Goal: Task Accomplishment & Management: Complete application form

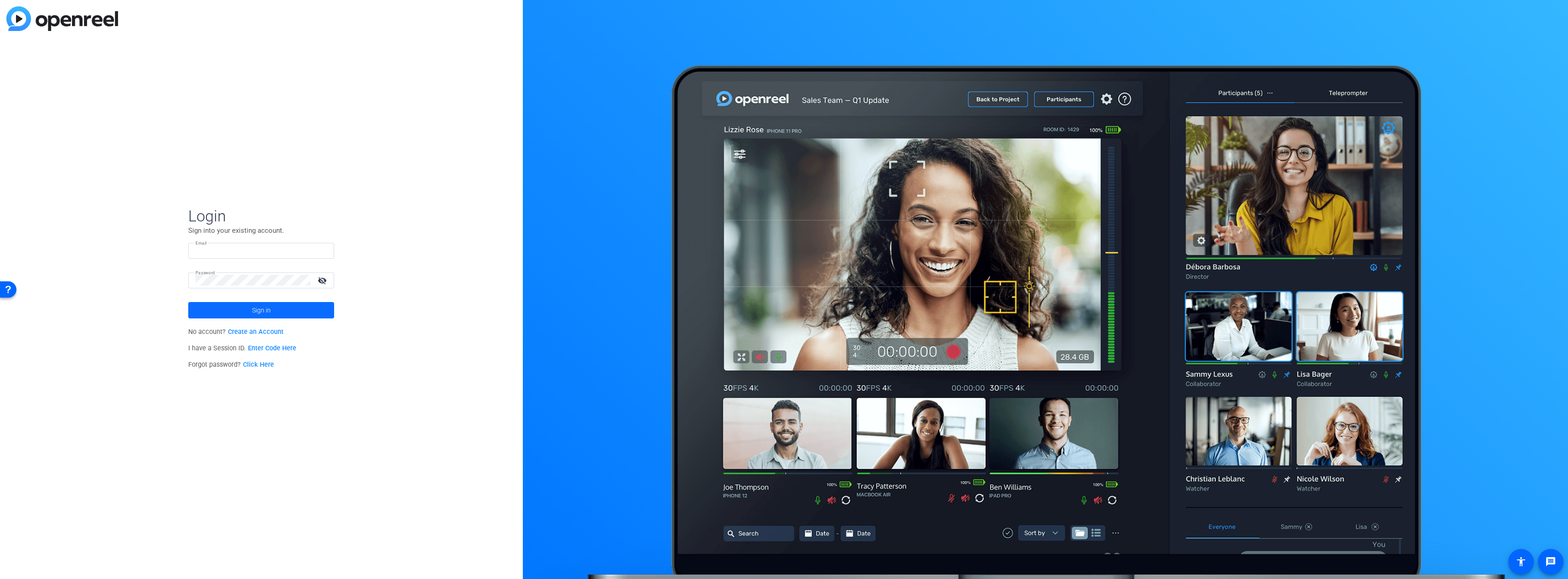
type input "[EMAIL_ADDRESS][DOMAIN_NAME]"
click at [282, 316] on span at bounding box center [261, 310] width 146 height 22
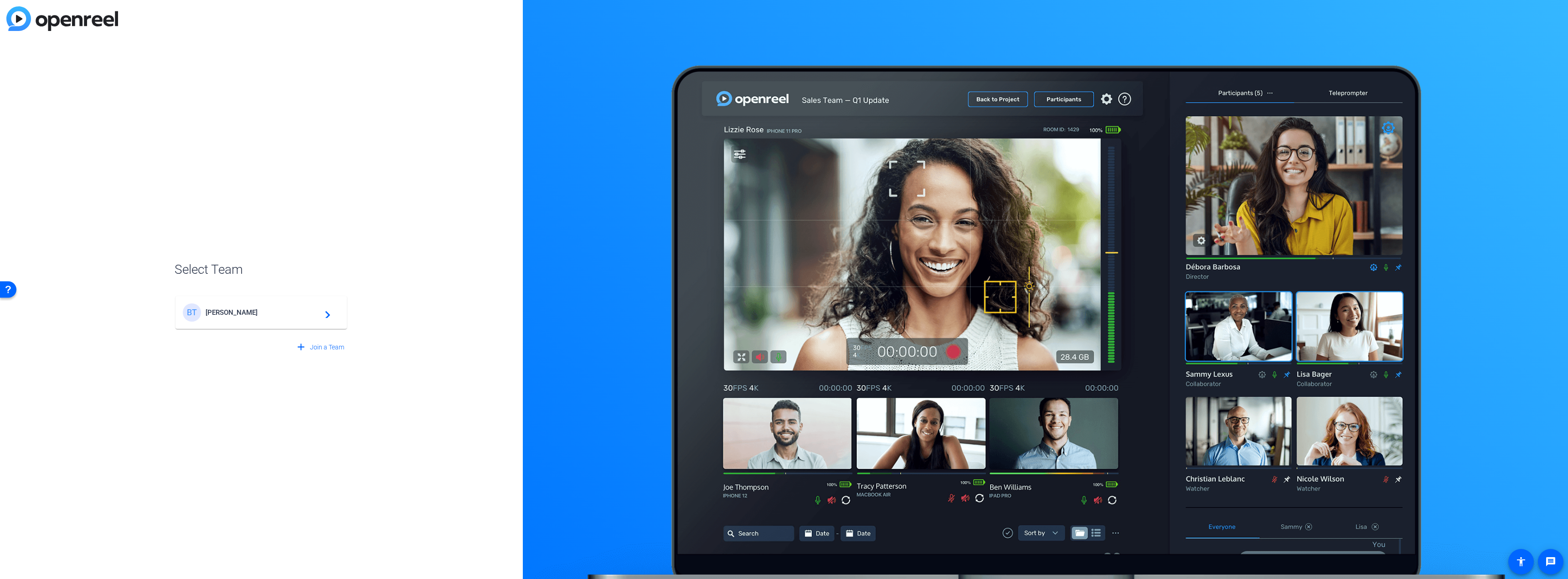
click at [277, 318] on div "[PERSON_NAME] [PERSON_NAME] navigate_next" at bounding box center [261, 313] width 157 height 18
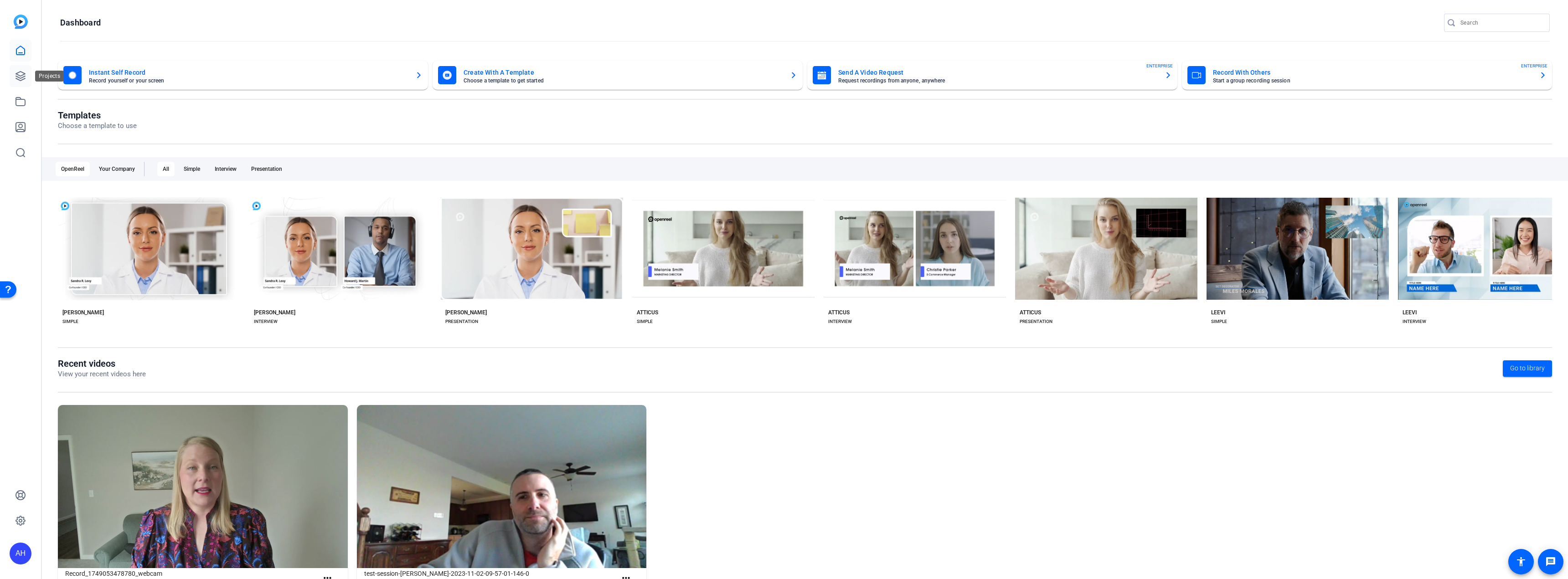
click at [16, 74] on icon at bounding box center [20, 76] width 9 height 9
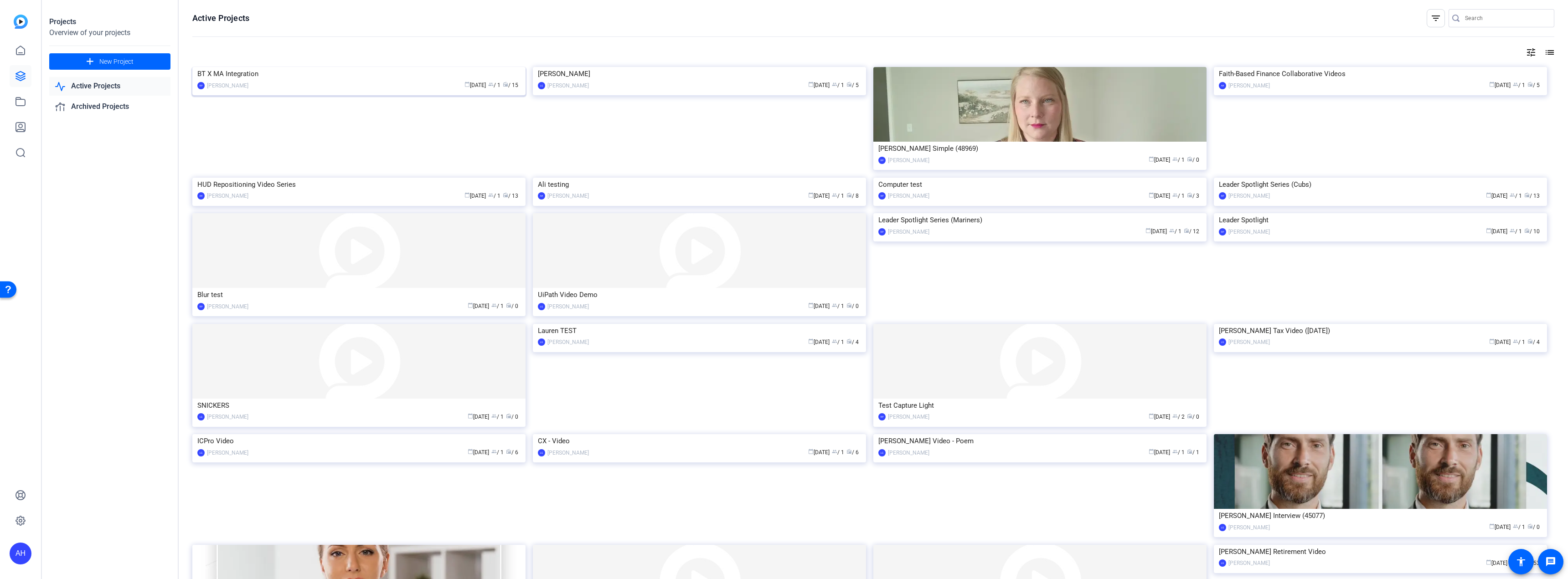
click at [341, 67] on img at bounding box center [359, 67] width 333 height 0
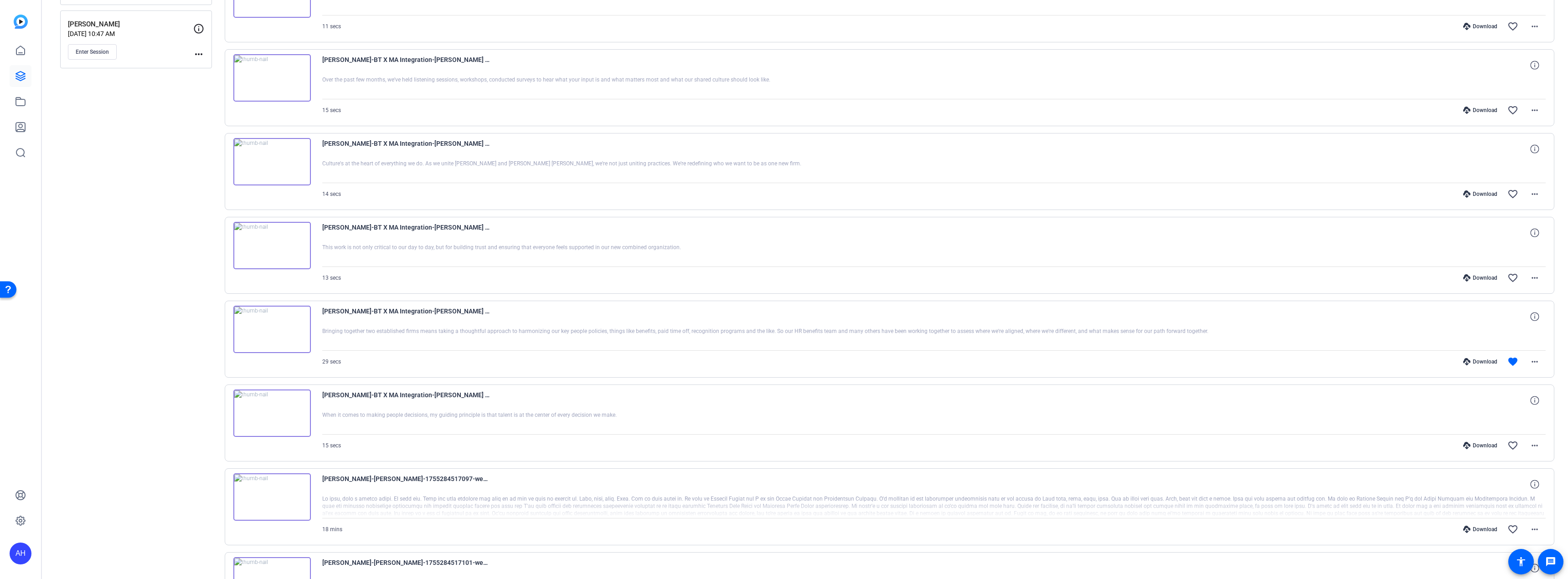
scroll to position [510, 0]
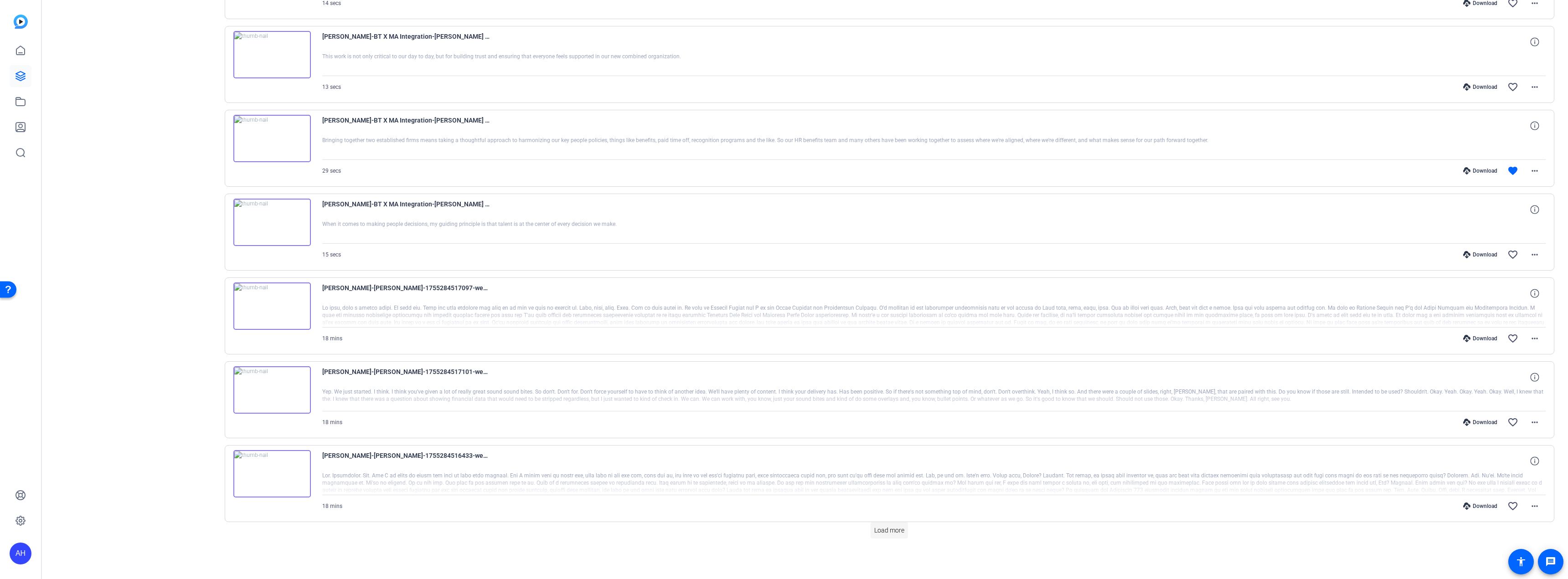
click at [890, 529] on span "Load more" at bounding box center [889, 530] width 30 height 10
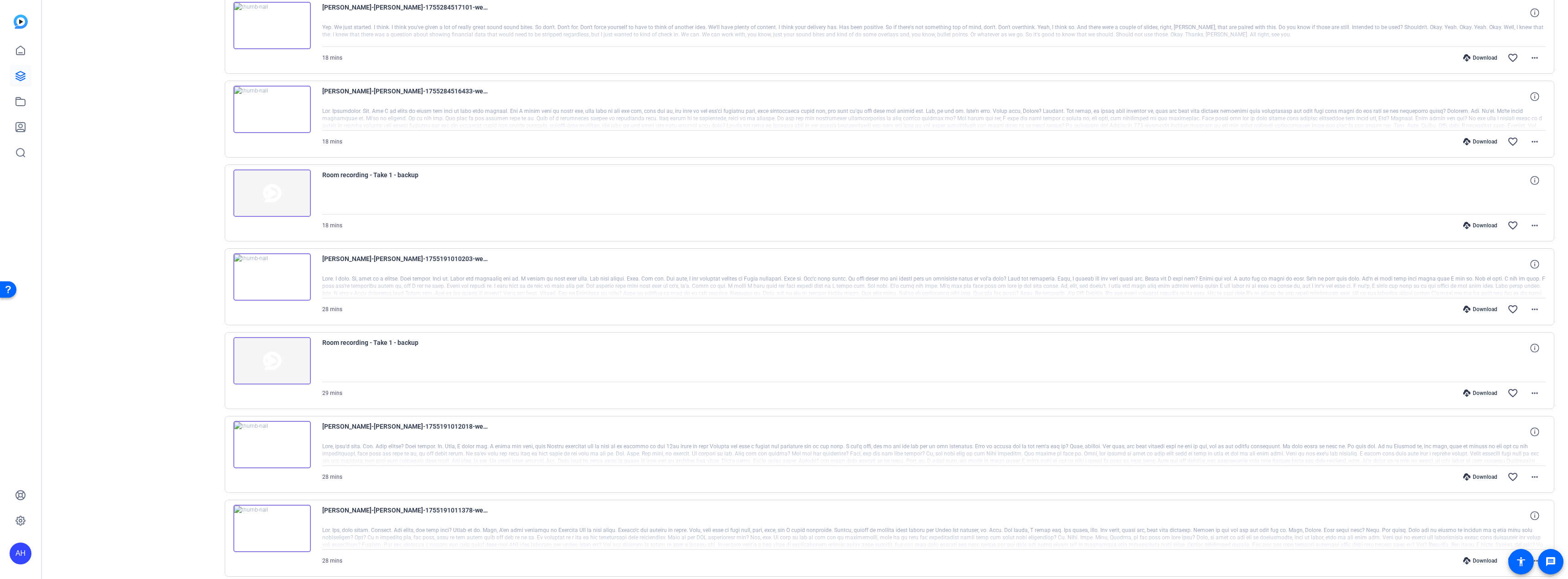
scroll to position [912, 0]
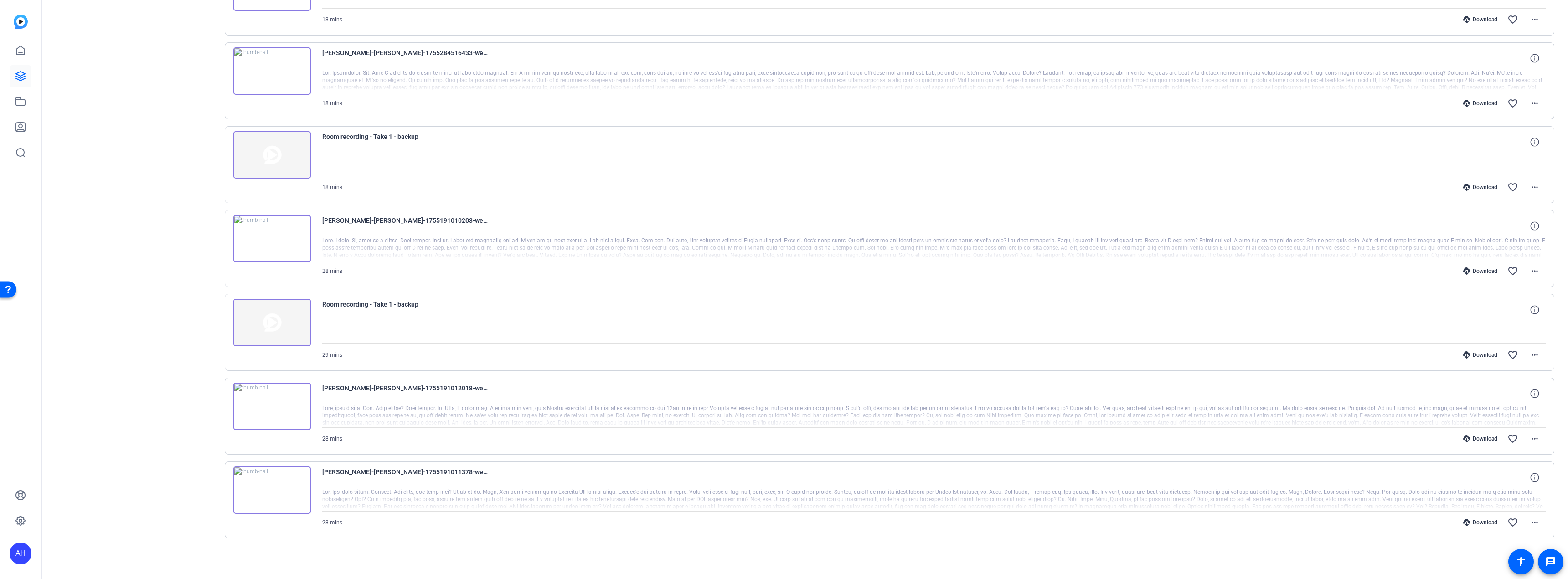
click at [285, 498] on img at bounding box center [271, 490] width 77 height 47
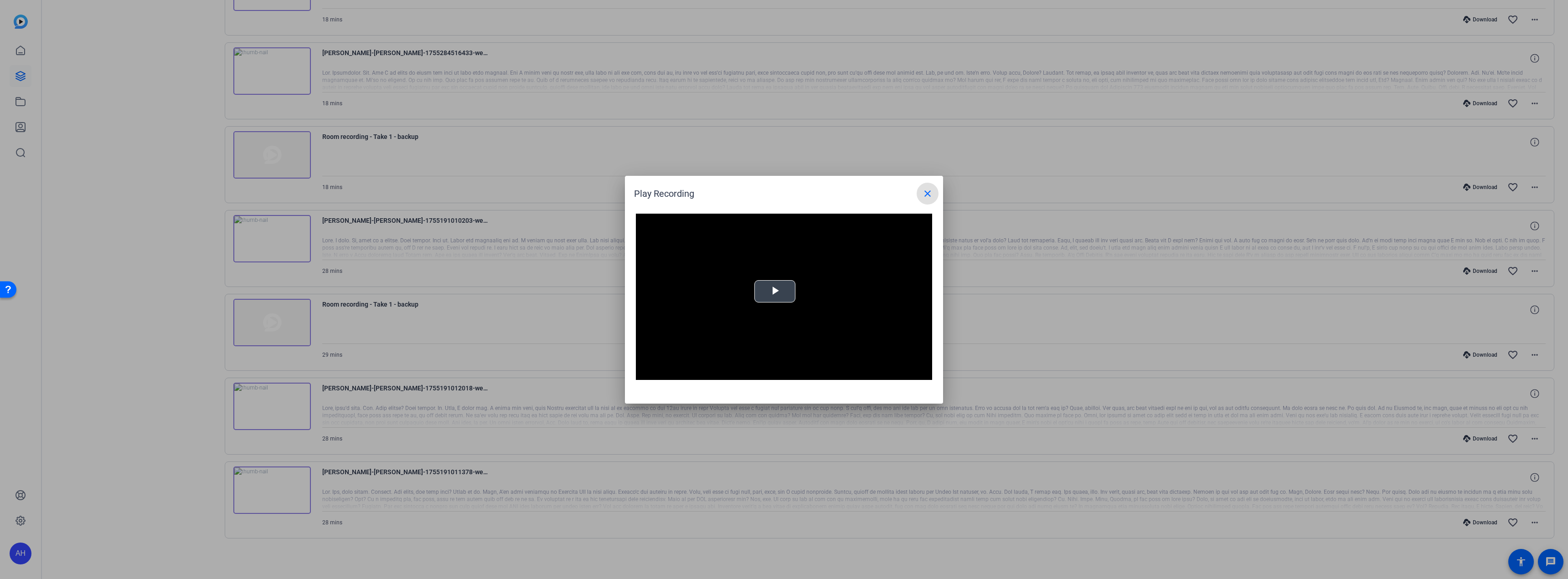
click at [782, 271] on video "Video Player" at bounding box center [784, 297] width 296 height 167
click at [645, 373] on span "Video Player" at bounding box center [645, 373] width 18 height 0
click at [705, 373] on div "Loaded : 100.00% 04:12 00:02" at bounding box center [772, 373] width 191 height 2
click at [729, 370] on div "Loaded : 100.00% 07:44 04:14" at bounding box center [772, 373] width 200 height 13
click at [741, 371] on div "Loaded : 100.00% 09:35 07:46" at bounding box center [772, 373] width 200 height 13
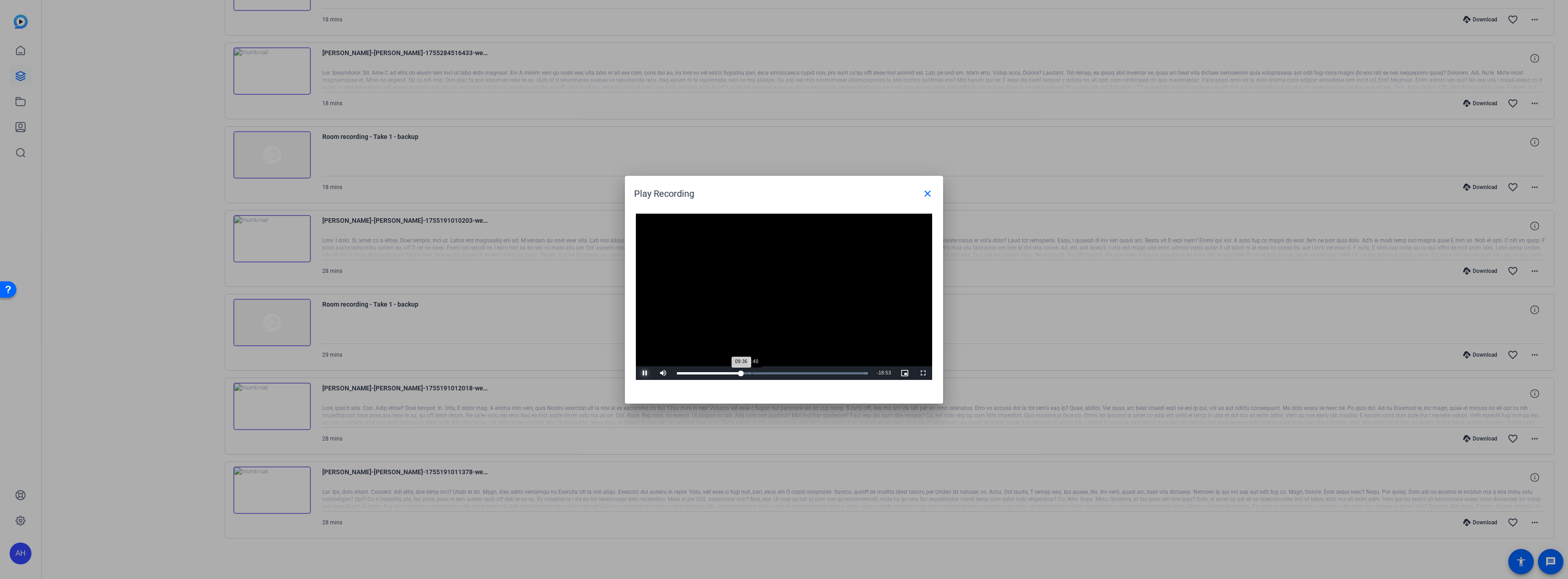
click at [760, 373] on div "Loaded : 100.00%" at bounding box center [772, 373] width 191 height 2
click at [770, 373] on div "Loaded : 100.00% 13:52 13:52" at bounding box center [772, 373] width 191 height 2
click at [785, 372] on div "Loaded : 100.00% 16:10 13:58" at bounding box center [772, 373] width 191 height 2
click at [808, 371] on div "Loaded : 100.00% 19:34 16:13" at bounding box center [772, 373] width 200 height 13
click at [822, 371] on div "Loaded : 100.00% 20:50 19:35" at bounding box center [774, 373] width 203 height 13
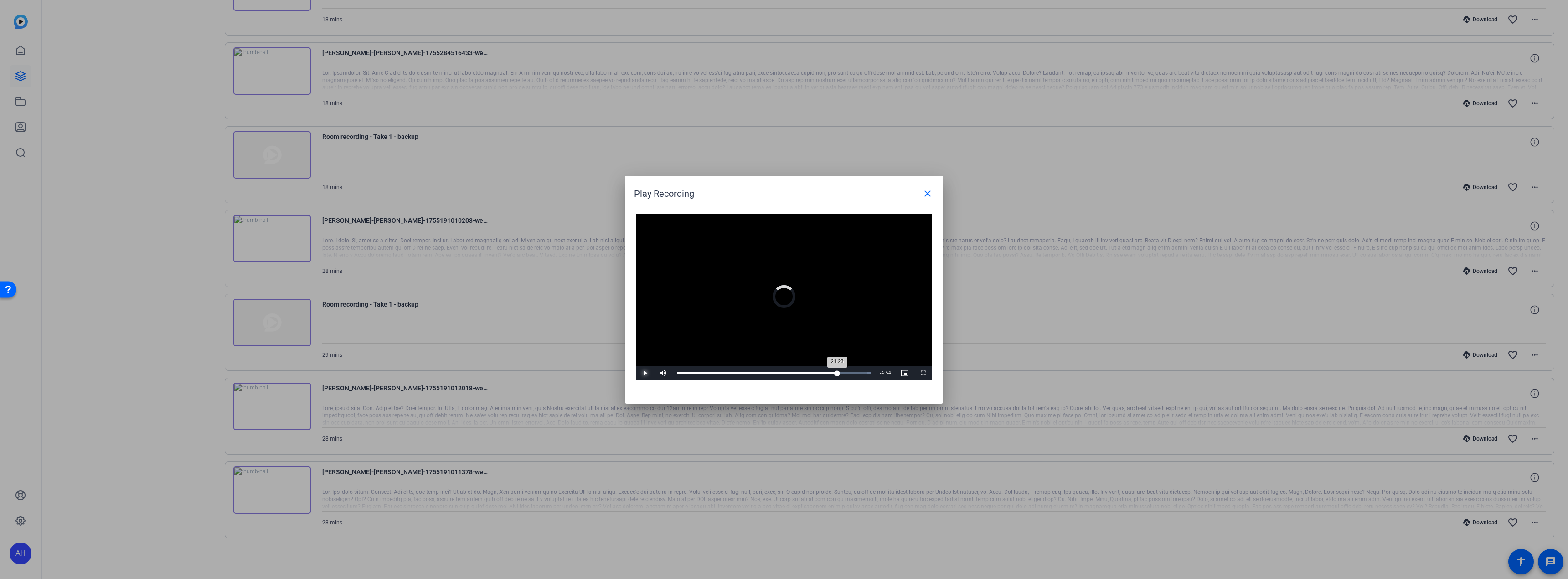
click at [838, 372] on div "Loaded : 100.00% 23:35 21:23" at bounding box center [774, 373] width 194 height 2
click at [688, 373] on div "23:36" at bounding box center [757, 373] width 161 height 2
click at [698, 373] on div "Loaded : 100.00% 03:07 03:07" at bounding box center [772, 373] width 191 height 2
click at [926, 193] on mat-icon "close" at bounding box center [928, 193] width 11 height 11
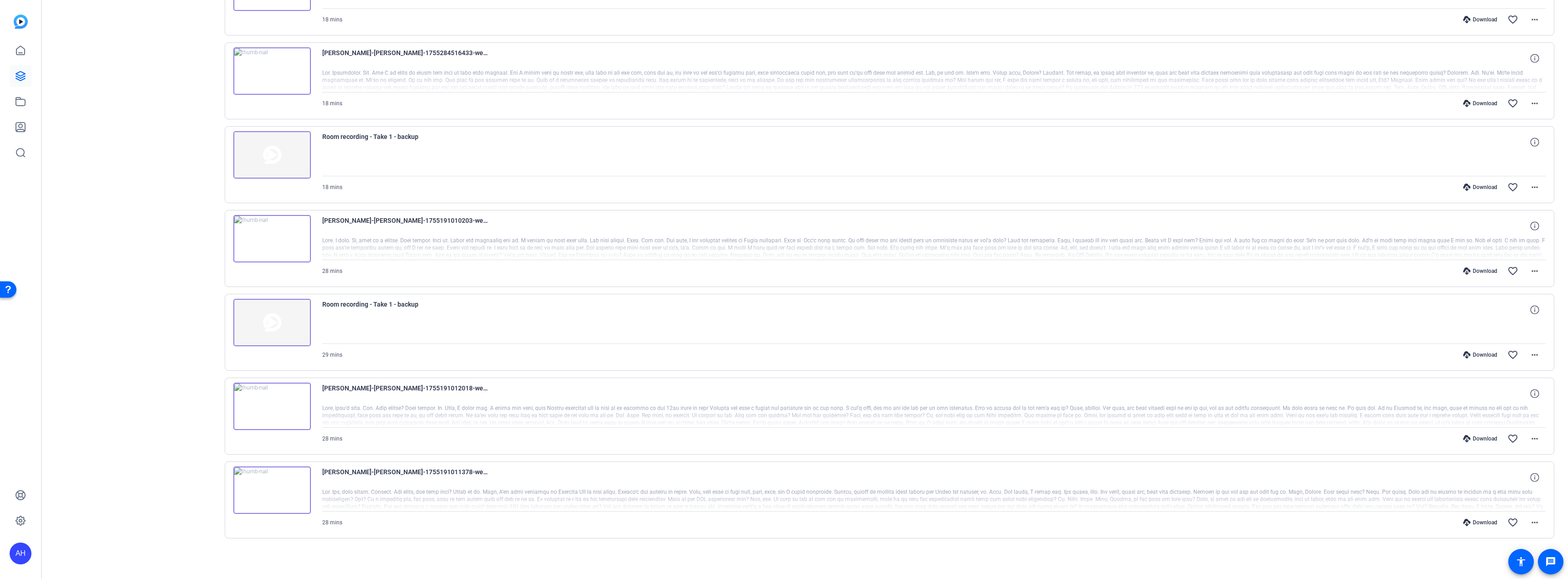
click at [282, 404] on img at bounding box center [271, 406] width 77 height 47
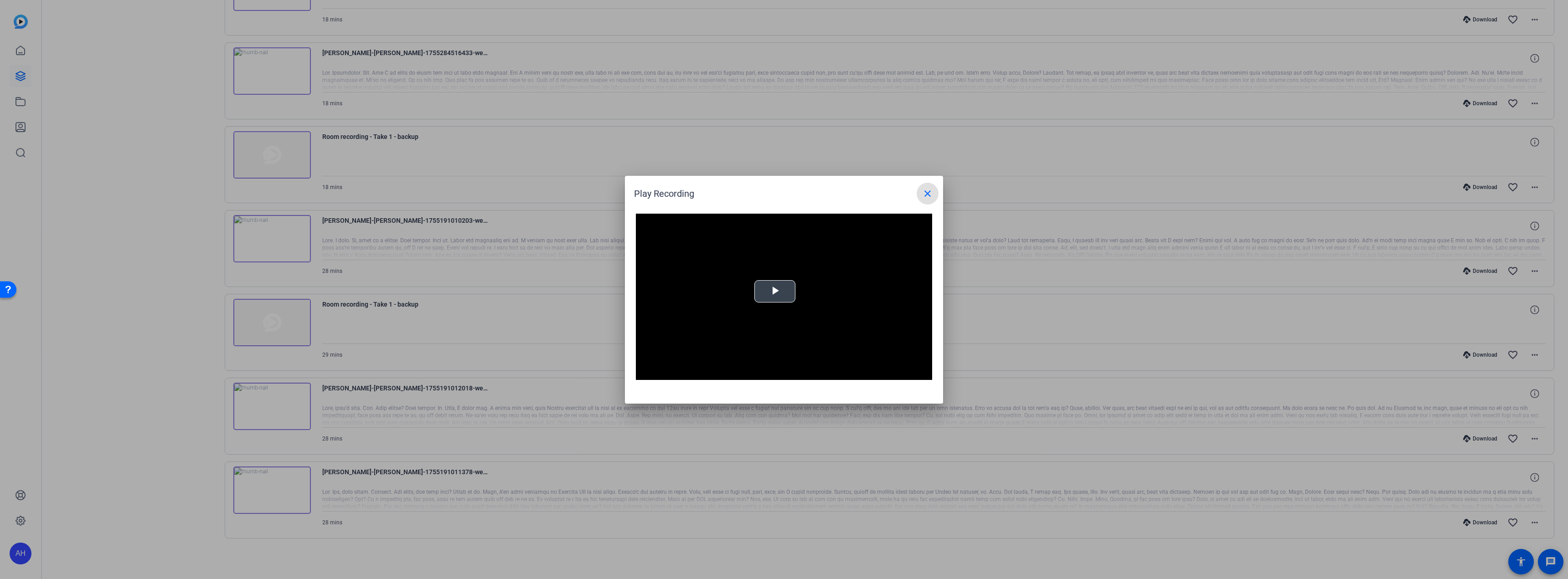
click at [779, 309] on video "Video Player" at bounding box center [784, 297] width 296 height 167
click at [688, 372] on div "01:46" at bounding box center [688, 373] width 1 height 2
click at [699, 372] on div "Loaded : 100.00% 03:19 03:19" at bounding box center [772, 373] width 191 height 2
click at [707, 372] on div "Loaded : 100.00% 04:29 04:29" at bounding box center [772, 373] width 191 height 2
click at [719, 372] on div "06:23" at bounding box center [719, 373] width 1 height 2
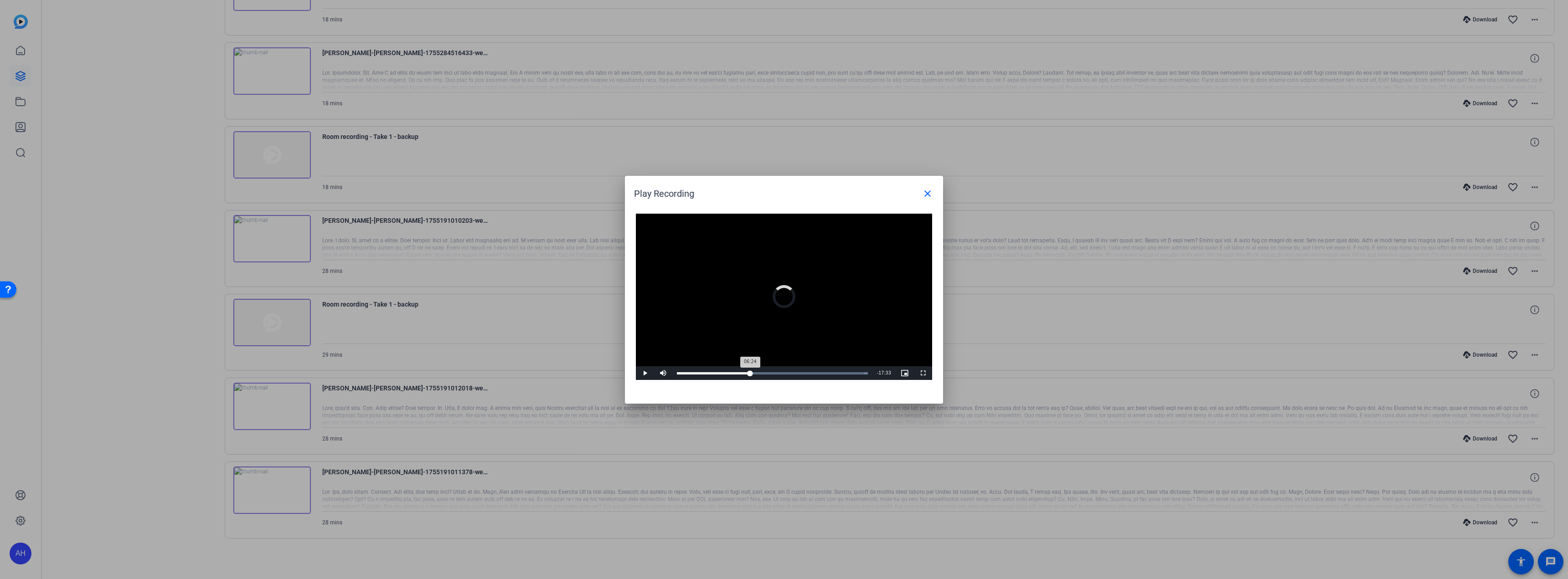
click at [751, 372] on div "Loaded : 100.00% 10:48 06:24" at bounding box center [772, 373] width 191 height 2
click at [928, 195] on mat-icon "close" at bounding box center [928, 193] width 11 height 11
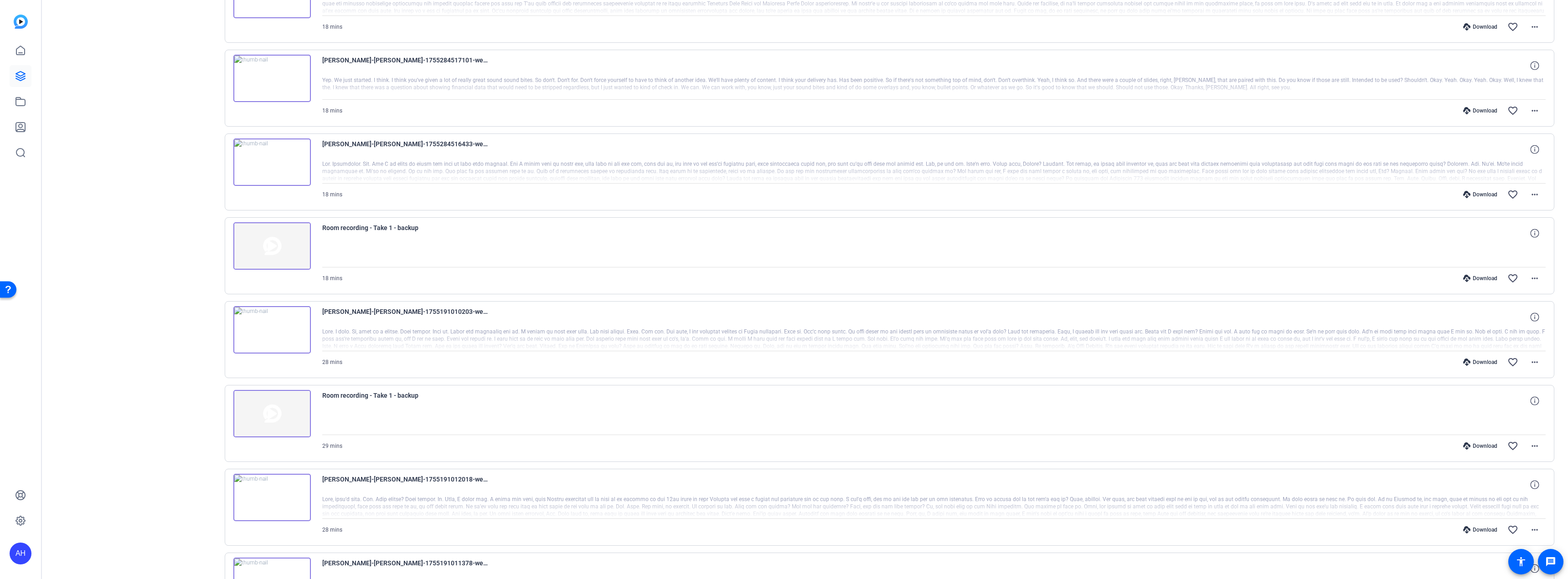
scroll to position [775, 0]
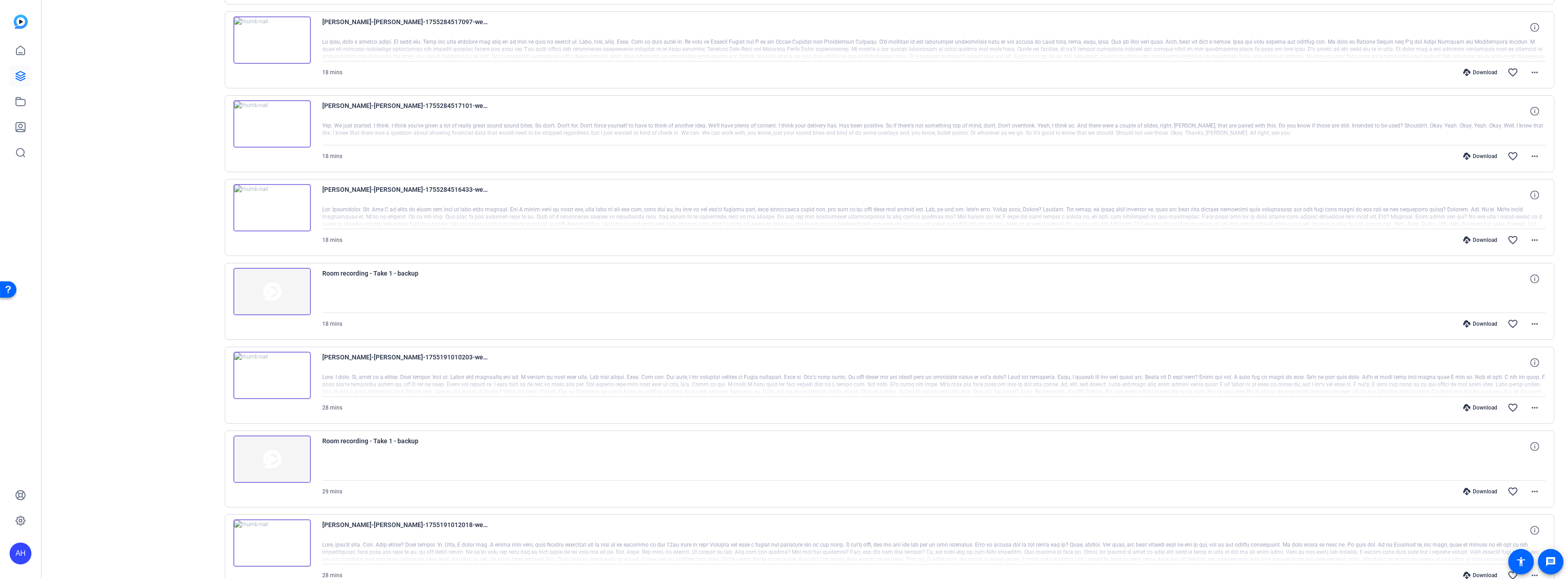
click at [273, 378] on img at bounding box center [271, 375] width 77 height 47
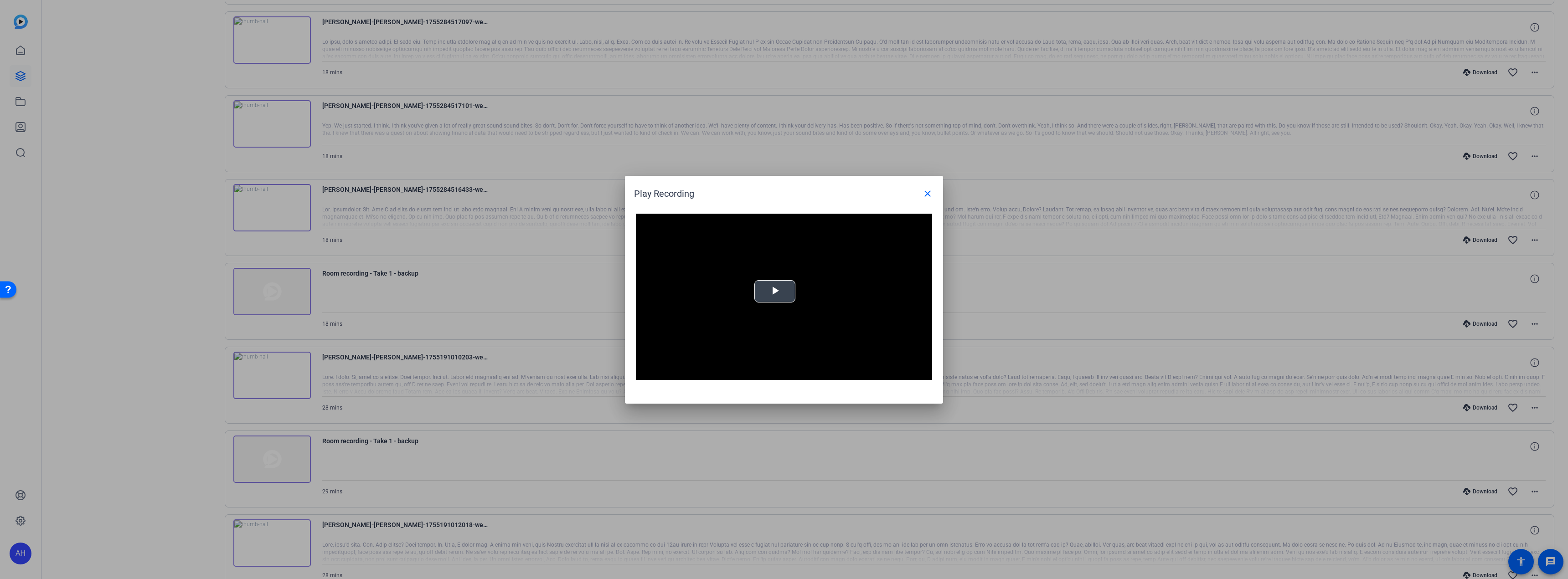
click at [760, 280] on button "Play Video" at bounding box center [774, 291] width 41 height 23
click at [930, 194] on mat-icon "close" at bounding box center [928, 193] width 11 height 11
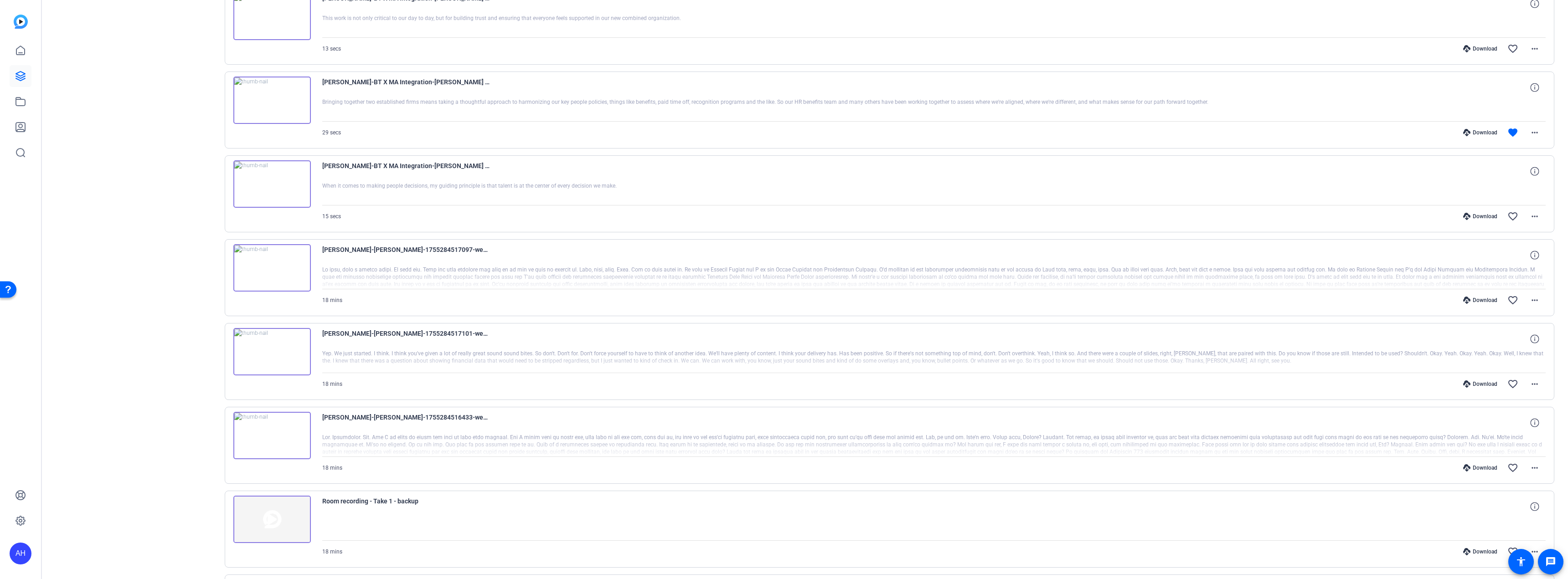
scroll to position [411, 0]
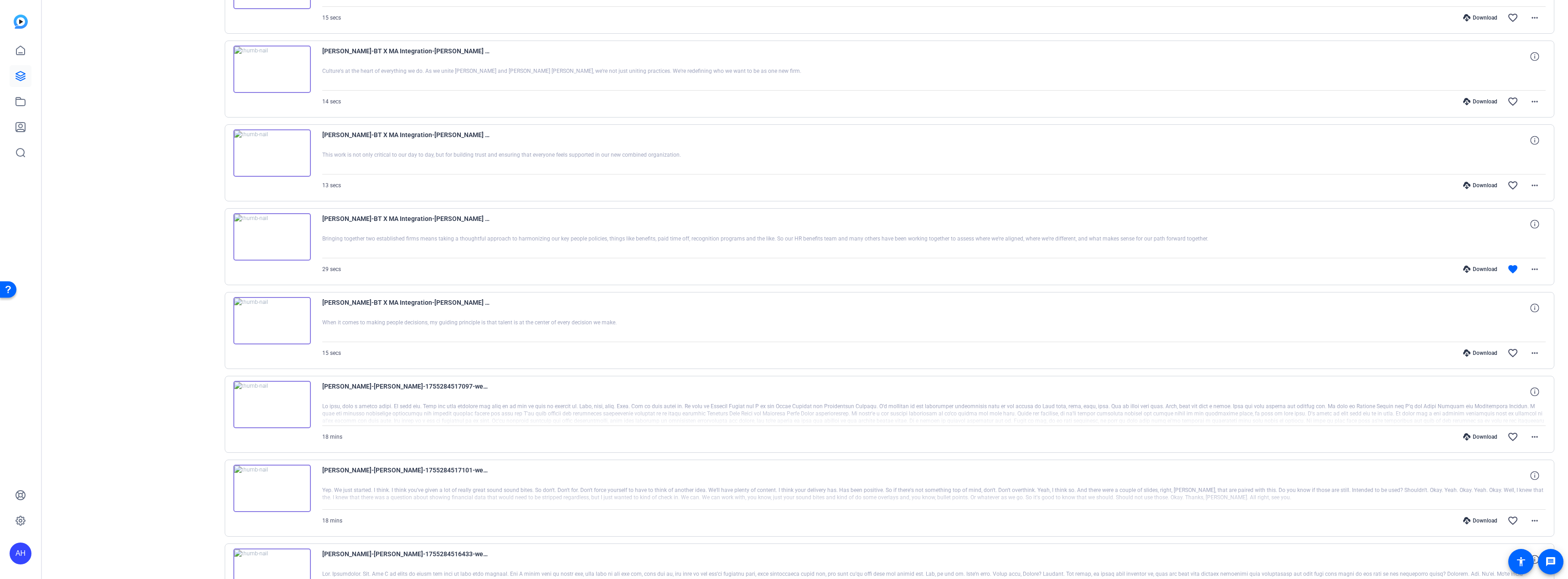
click at [287, 331] on img at bounding box center [271, 321] width 77 height 47
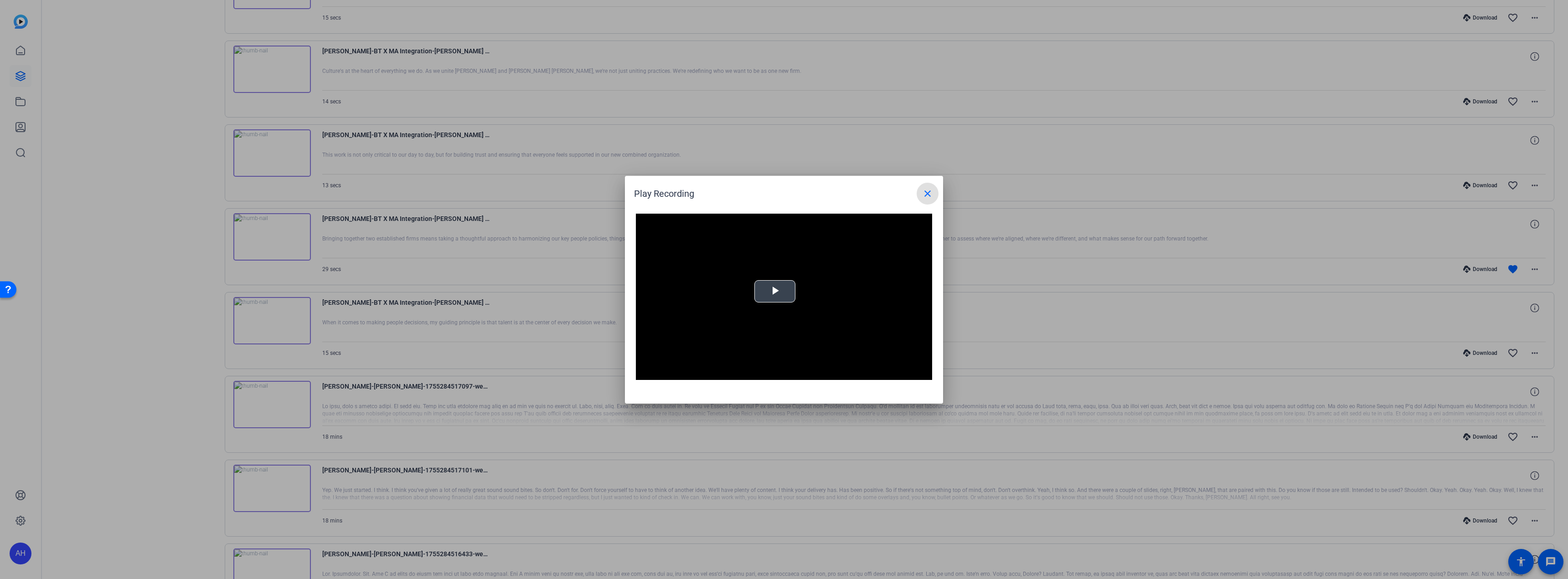
click at [775, 291] on span "Video Player" at bounding box center [775, 291] width 0 height 0
click at [927, 189] on mat-icon "close" at bounding box center [928, 193] width 11 height 11
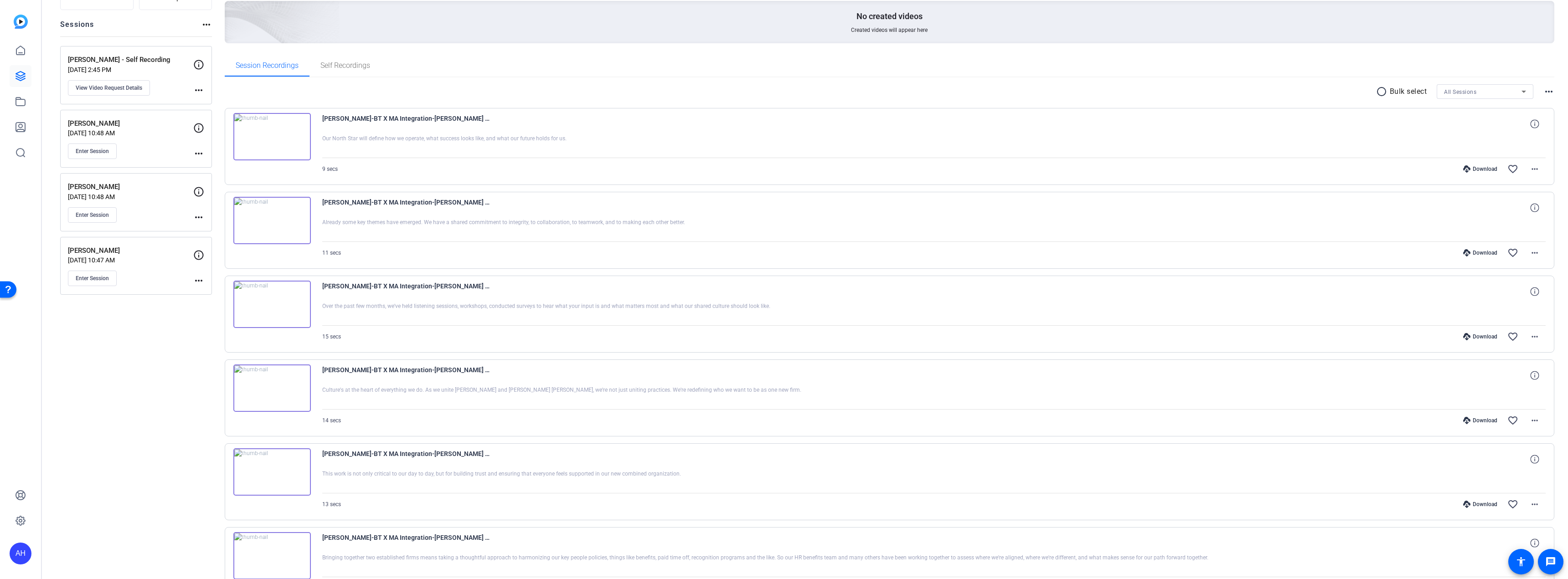
scroll to position [0, 0]
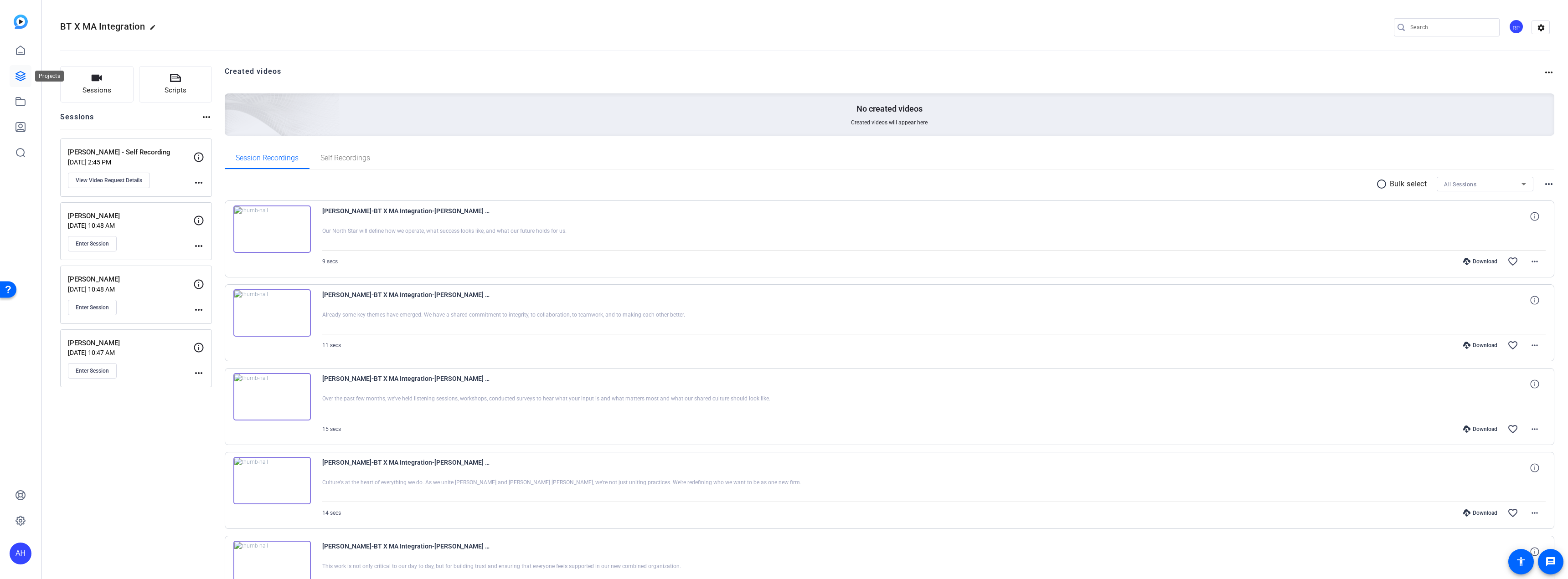
click at [23, 74] on icon at bounding box center [21, 76] width 11 height 11
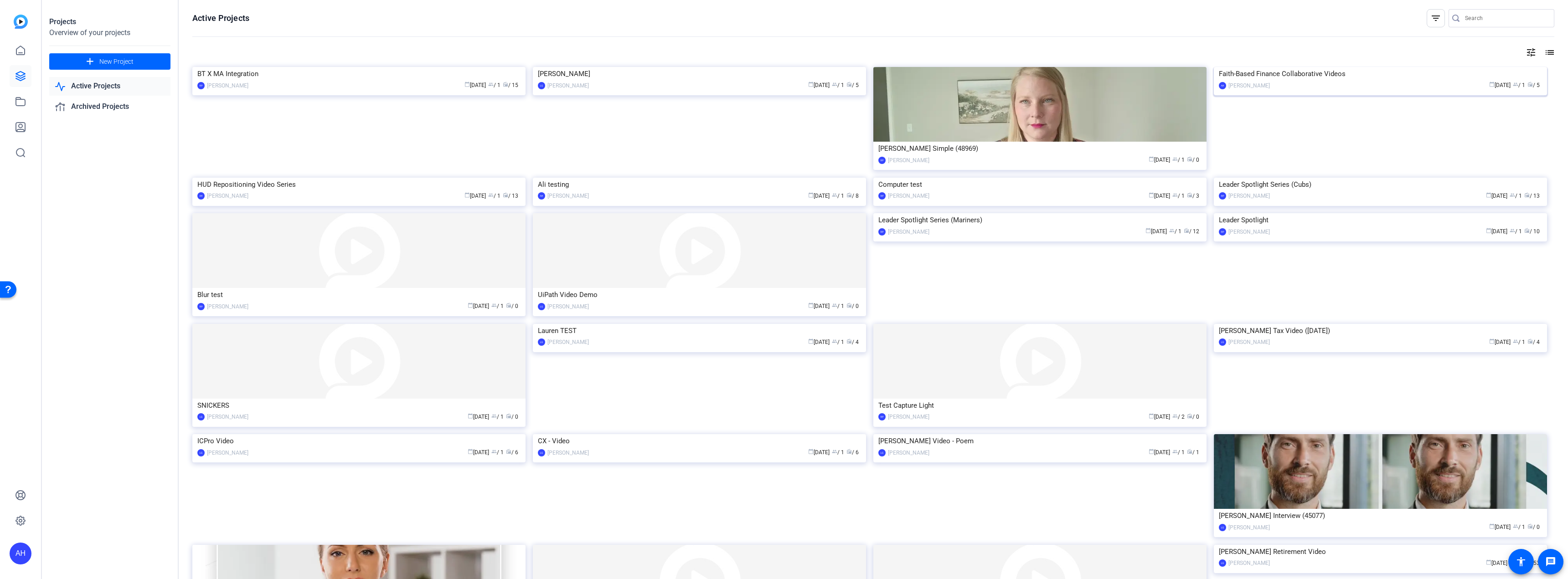
click at [1317, 67] on img at bounding box center [1380, 67] width 333 height 0
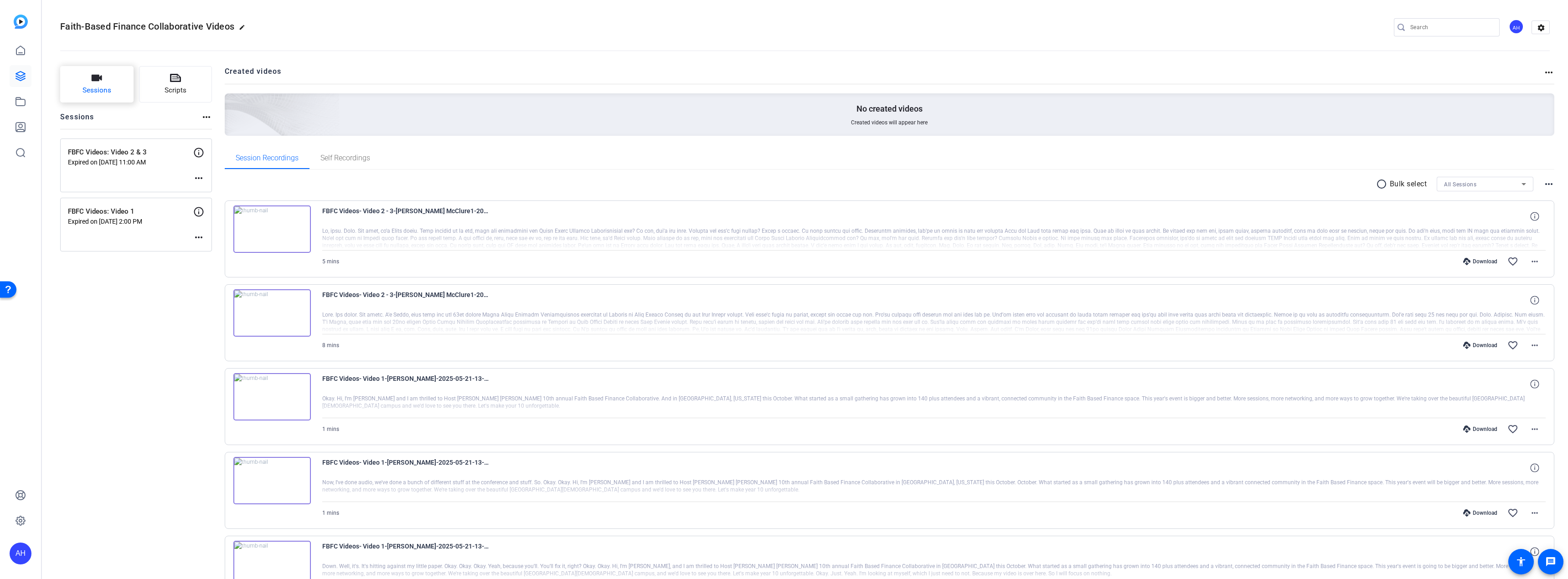
click at [97, 94] on span "Sessions" at bounding box center [97, 90] width 29 height 10
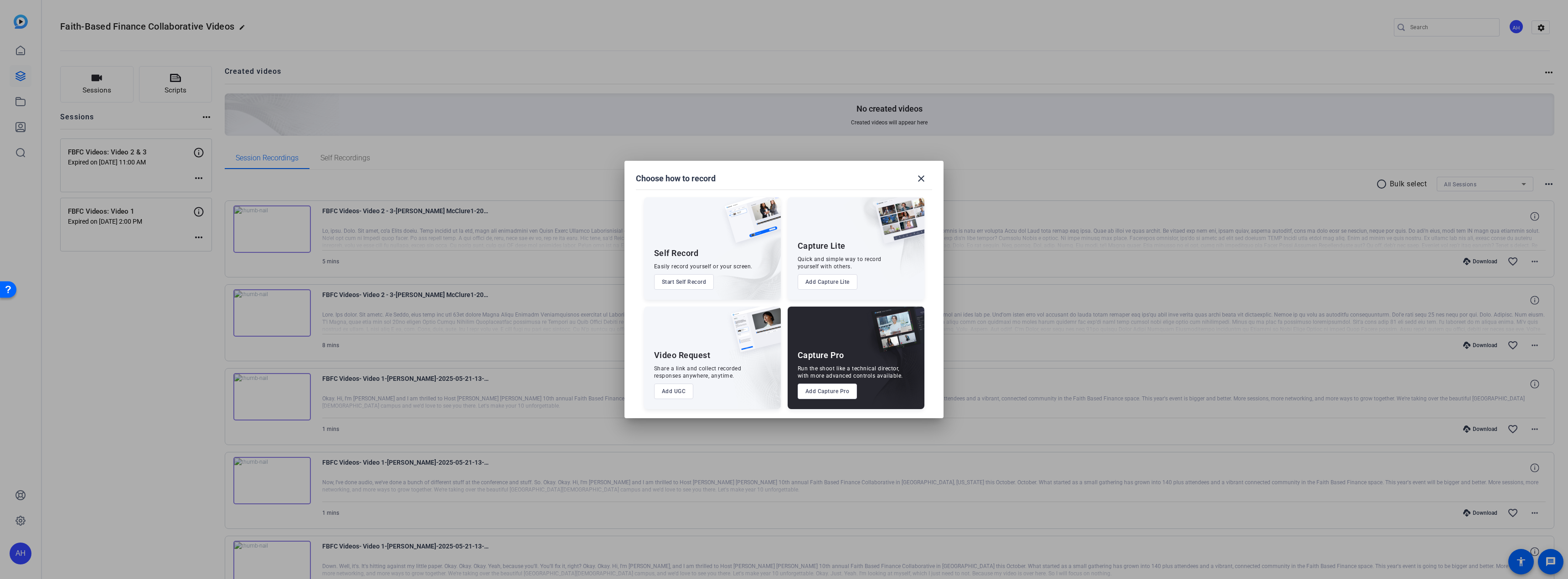
click at [830, 392] on button "Add Capture Pro" at bounding box center [827, 391] width 60 height 15
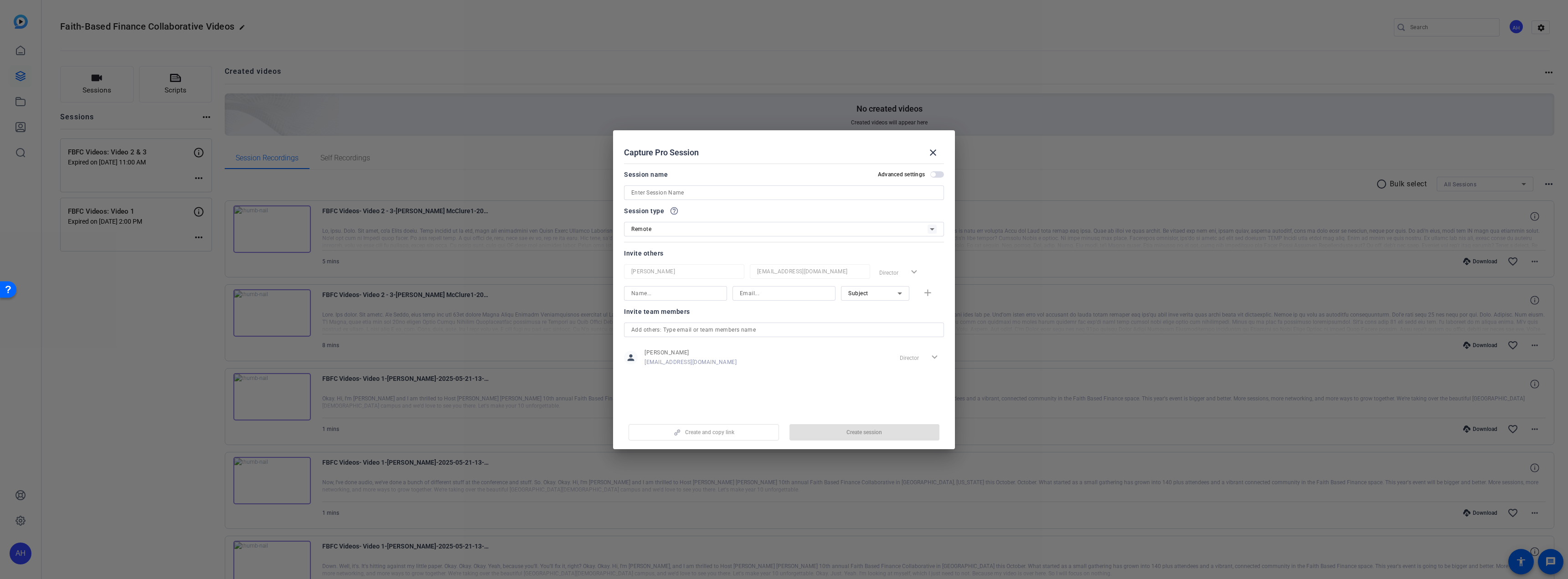
click at [669, 190] on input at bounding box center [784, 193] width 306 height 11
click at [695, 195] on input "FB" at bounding box center [784, 193] width 306 height 11
type input "FBFC Videos: Video 4"
click at [735, 231] on div "Remote" at bounding box center [779, 229] width 296 height 12
click at [734, 218] on div at bounding box center [784, 290] width 1568 height 579
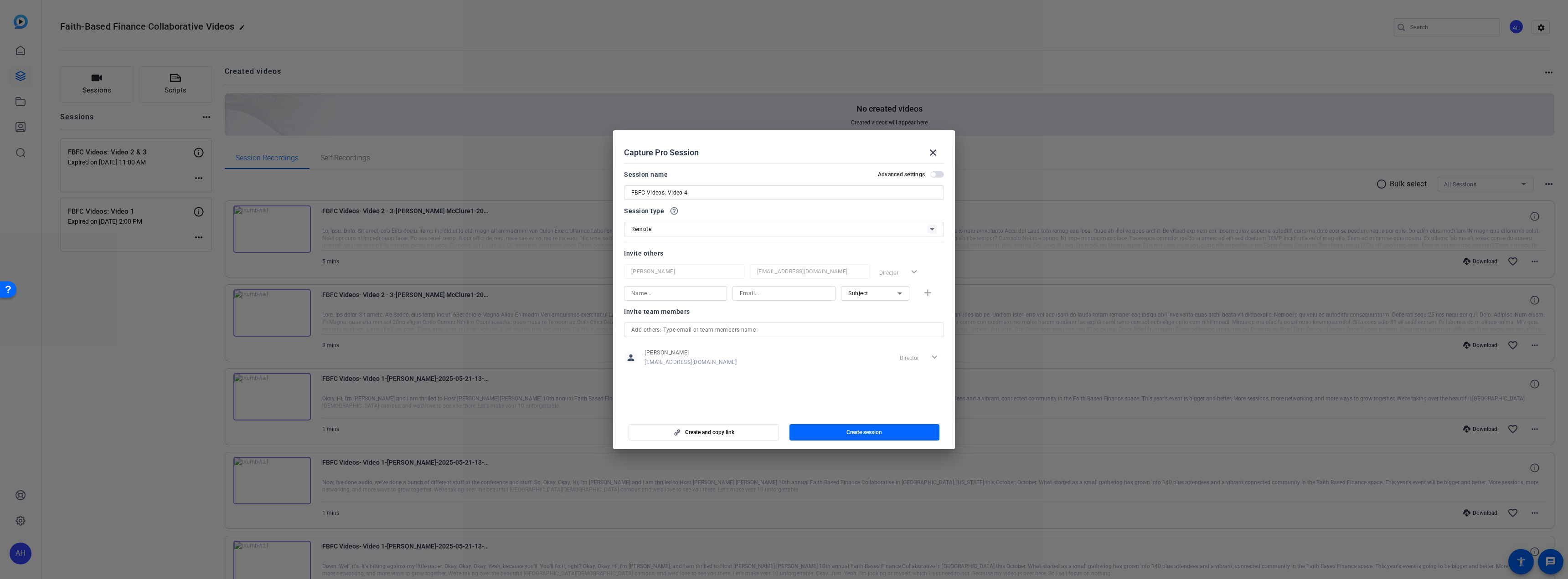
click at [687, 290] on input at bounding box center [675, 293] width 88 height 11
click at [766, 299] on div at bounding box center [783, 293] width 88 height 15
paste input "[PERSON_NAME][EMAIL_ADDRESS][PERSON_NAME][DOMAIN_NAME]"
type input "[PERSON_NAME][EMAIL_ADDRESS][PERSON_NAME][DOMAIN_NAME]"
click at [683, 293] on input at bounding box center [675, 293] width 88 height 11
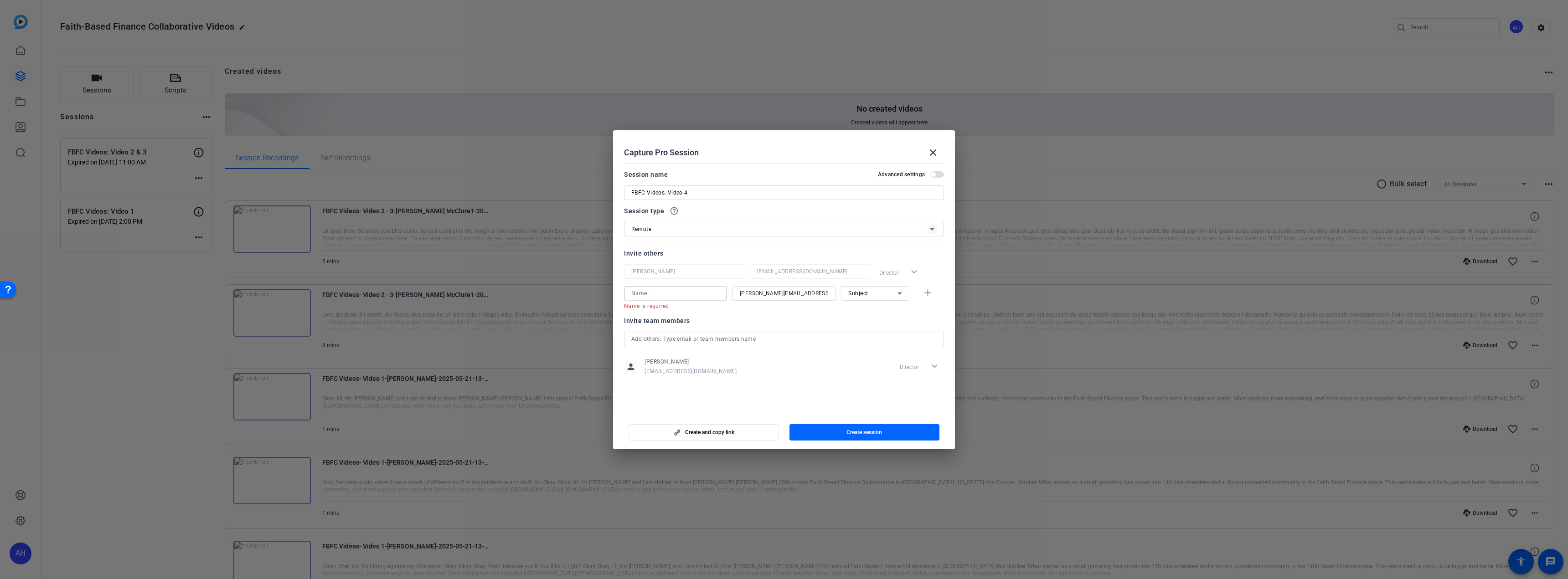
paste input "[PERSON_NAME]"
type input "[PERSON_NAME]"
click at [925, 290] on mat-icon "add" at bounding box center [928, 293] width 12 height 12
click at [937, 178] on span "button" at bounding box center [937, 175] width 13 height 6
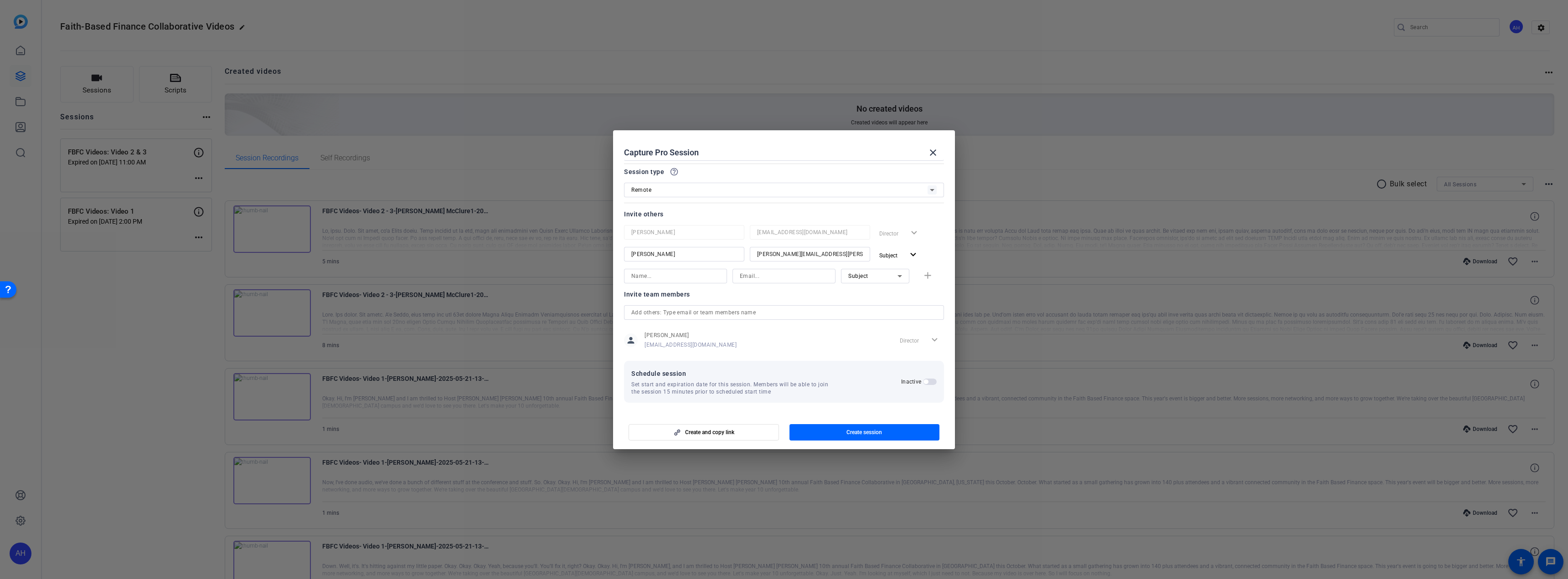
click at [929, 382] on span "button" at bounding box center [929, 381] width 13 height 6
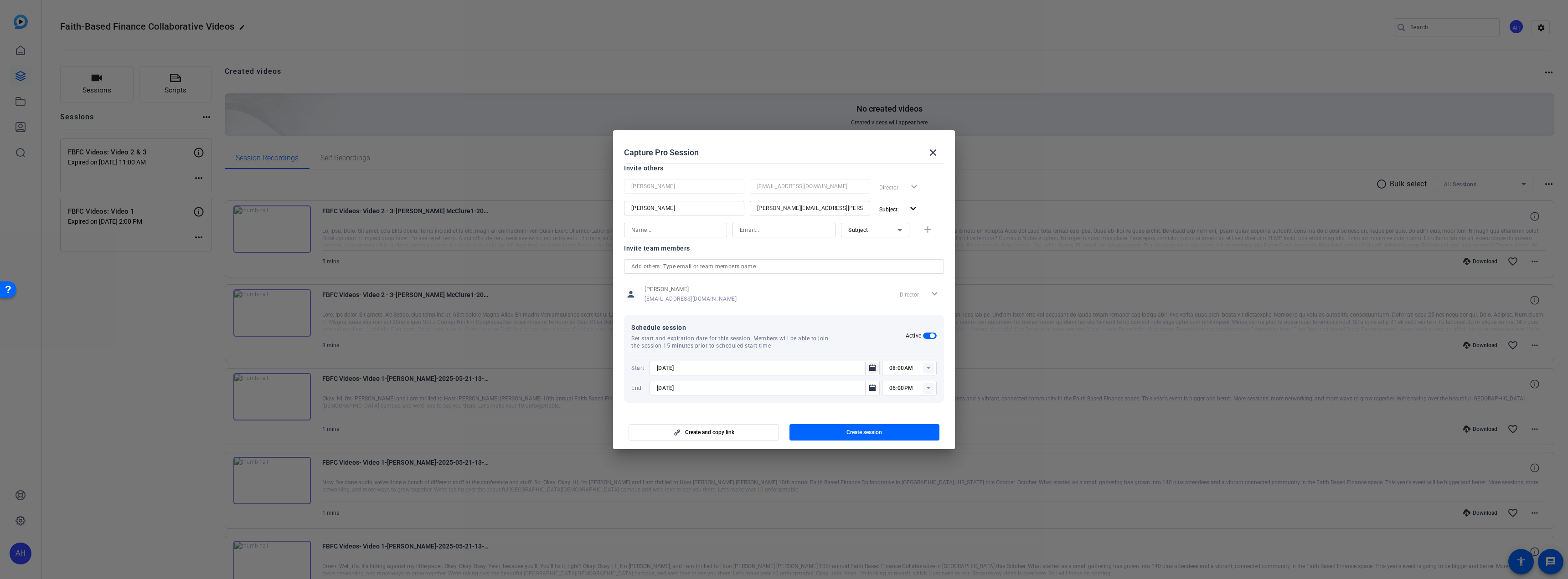
click at [869, 367] on icon "Open calendar" at bounding box center [872, 368] width 7 height 11
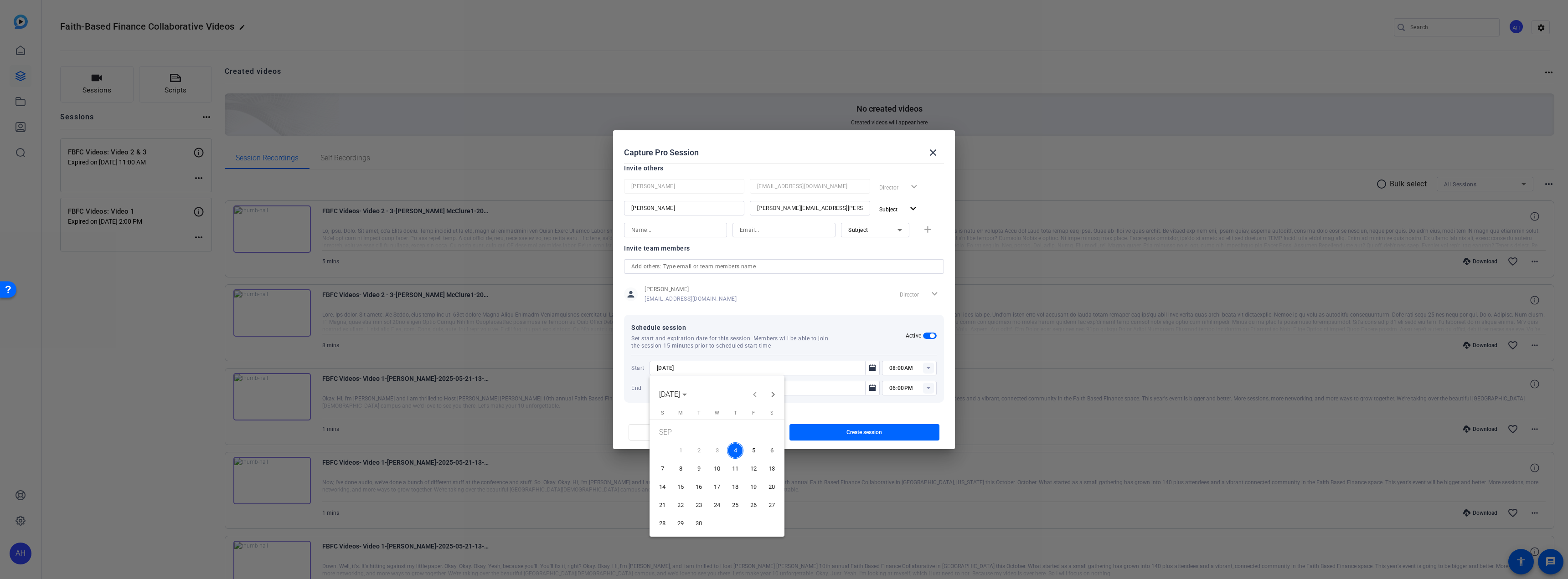
click at [696, 471] on span "9" at bounding box center [698, 468] width 16 height 16
type input "[DATE]"
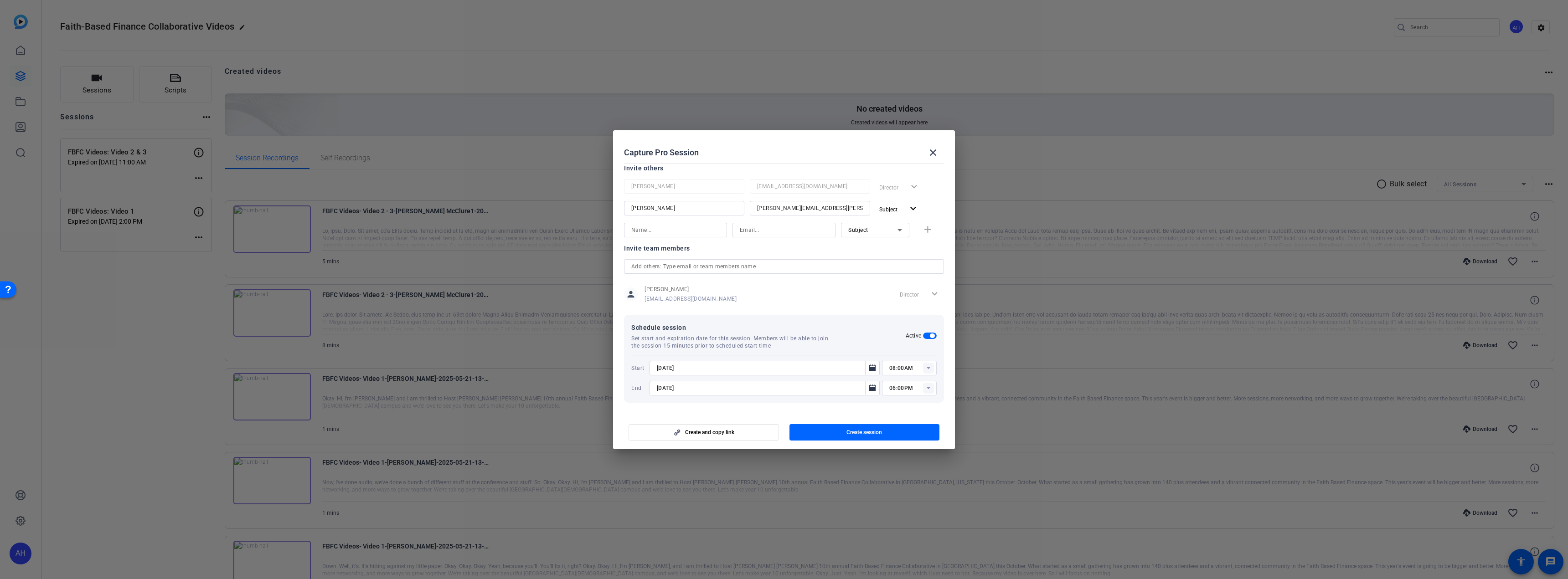
click at [928, 367] on rect at bounding box center [928, 368] width 11 height 11
click at [926, 368] on rect at bounding box center [928, 368] width 11 height 11
click at [911, 444] on mat-option "01:00AM" at bounding box center [905, 445] width 55 height 15
click at [923, 369] on rect at bounding box center [928, 368] width 11 height 11
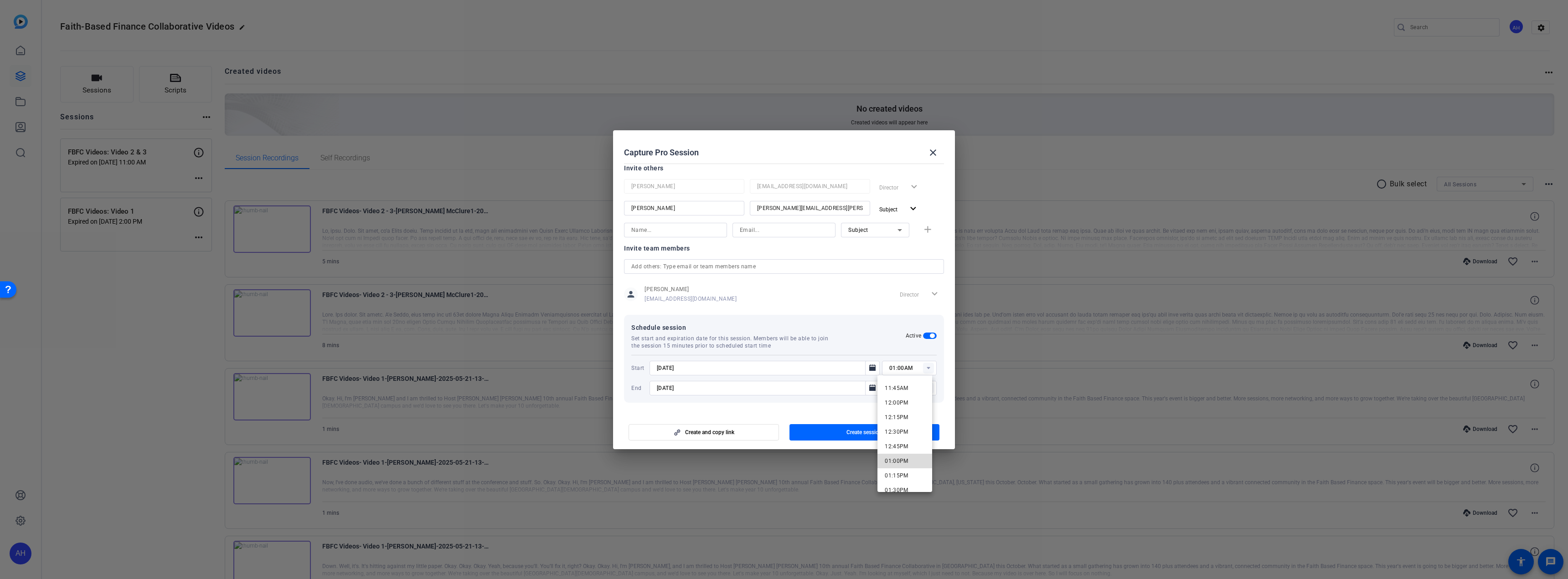
click at [909, 462] on mat-option "01:00PM" at bounding box center [905, 461] width 55 height 15
type input "01:00PM"
click at [925, 385] on rect at bounding box center [928, 388] width 11 height 11
click at [898, 417] on span "01:30PM" at bounding box center [896, 419] width 24 height 6
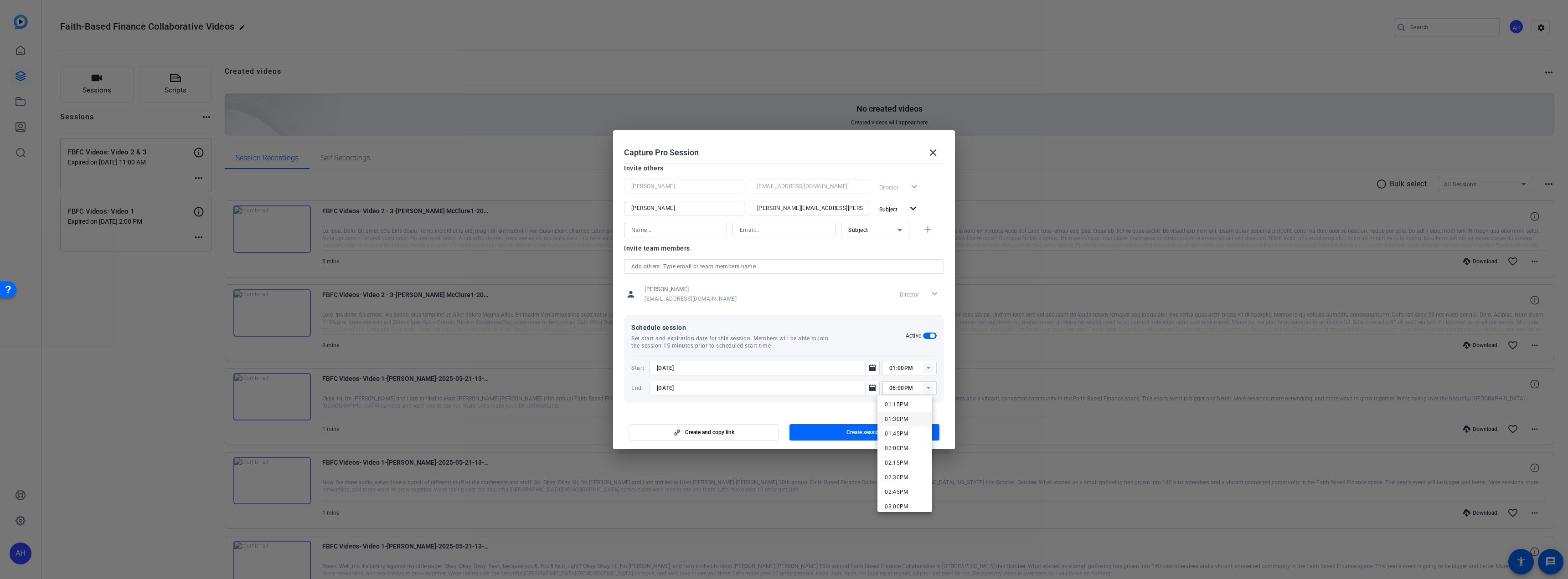
type input "01:30PM"
click at [869, 388] on icon "Open calendar" at bounding box center [872, 387] width 6 height 6
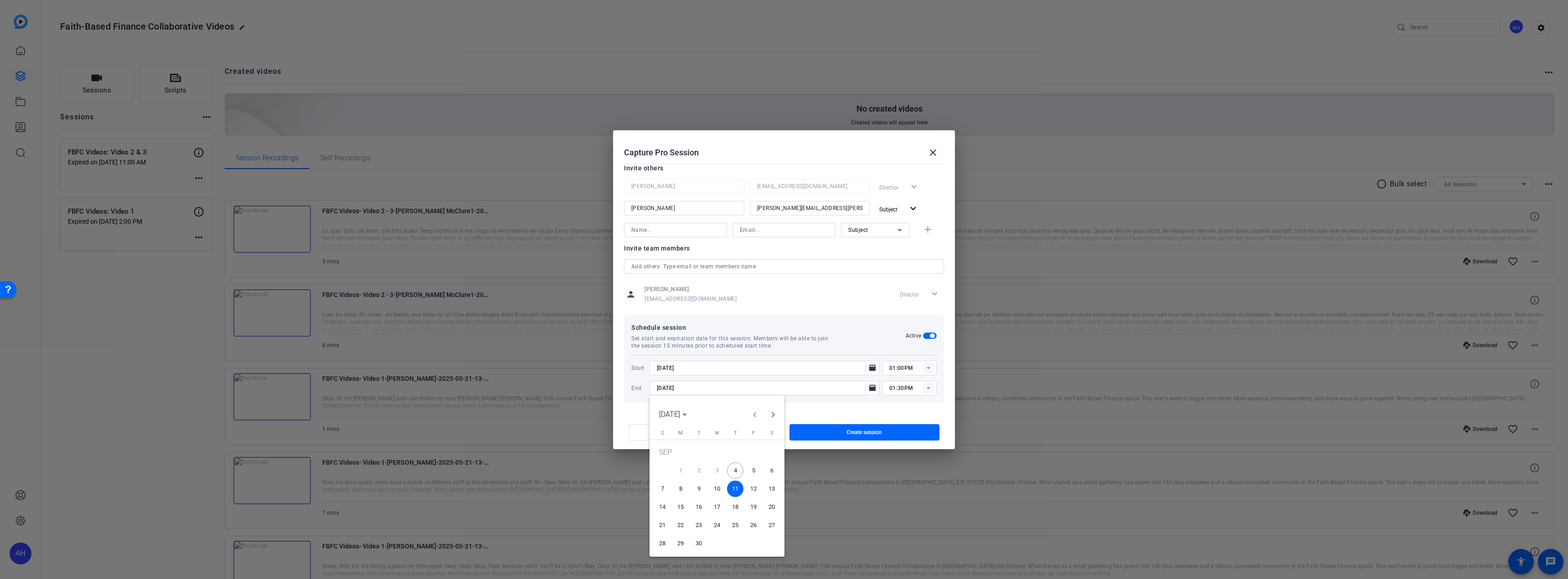
click at [701, 492] on span "9" at bounding box center [698, 488] width 16 height 16
type input "[DATE]"
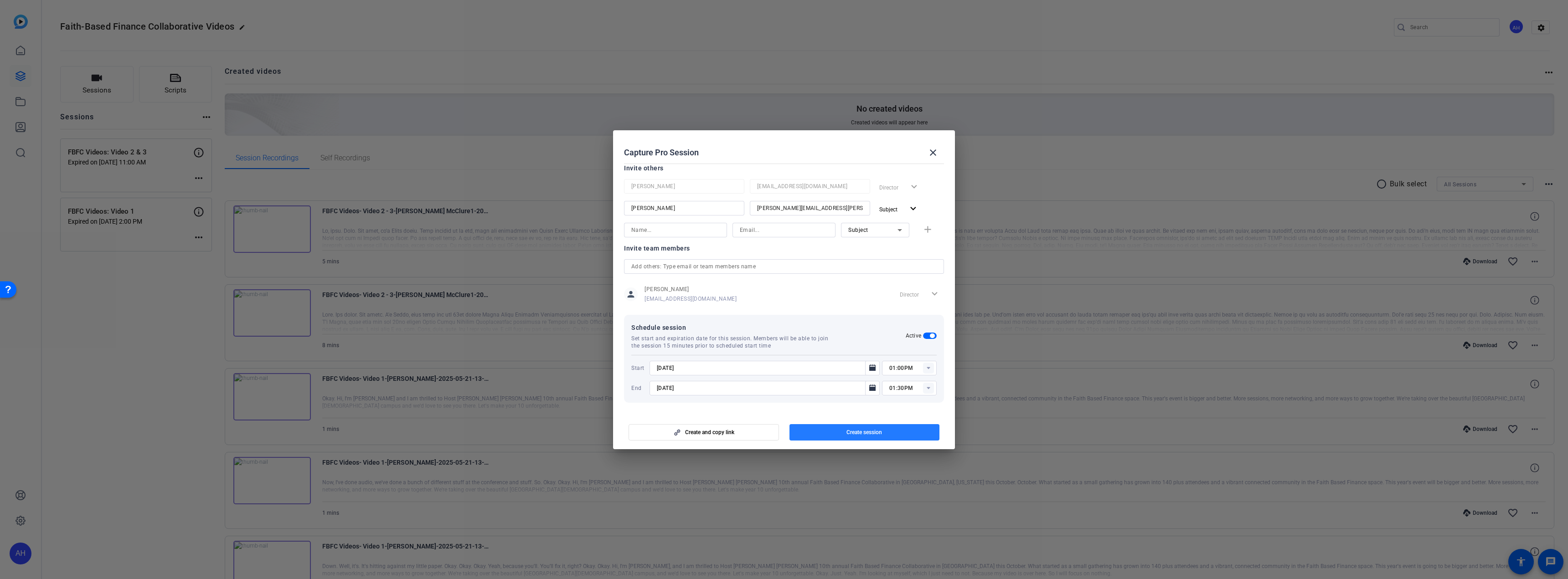
click at [898, 432] on span "button" at bounding box center [864, 432] width 150 height 22
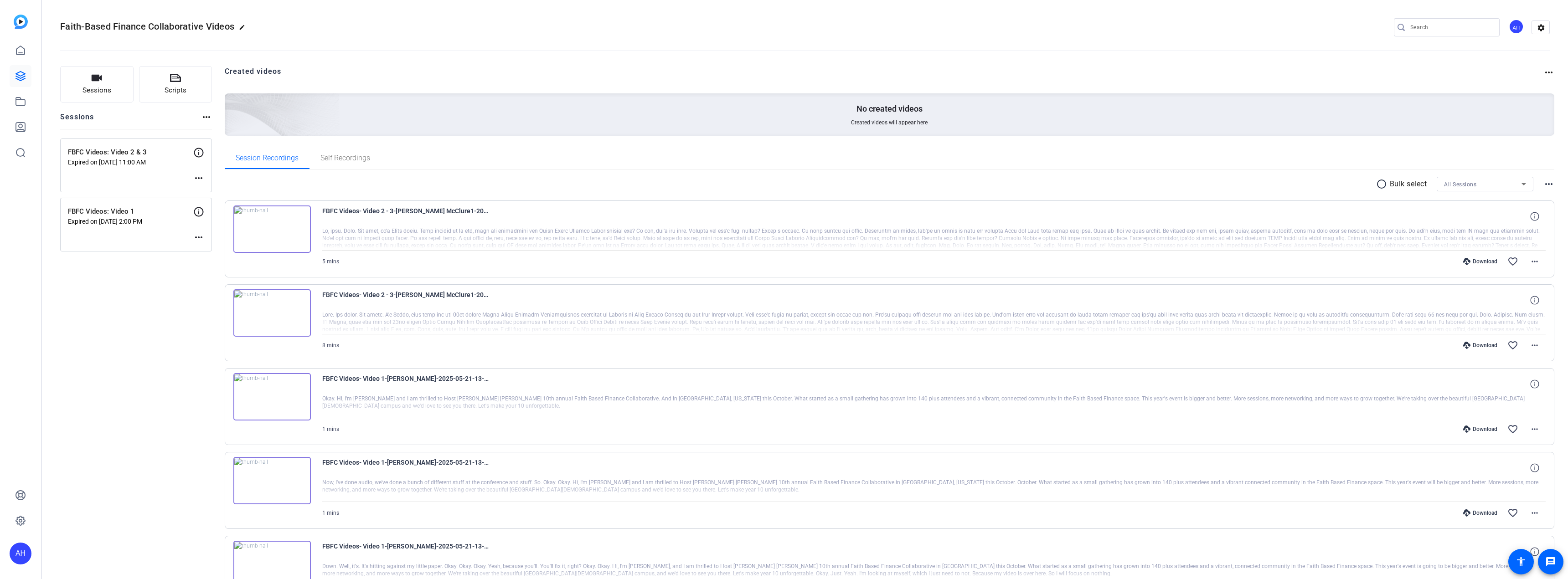
click at [124, 162] on p "Expired on [DATE] 11:00 AM" at bounding box center [131, 162] width 125 height 7
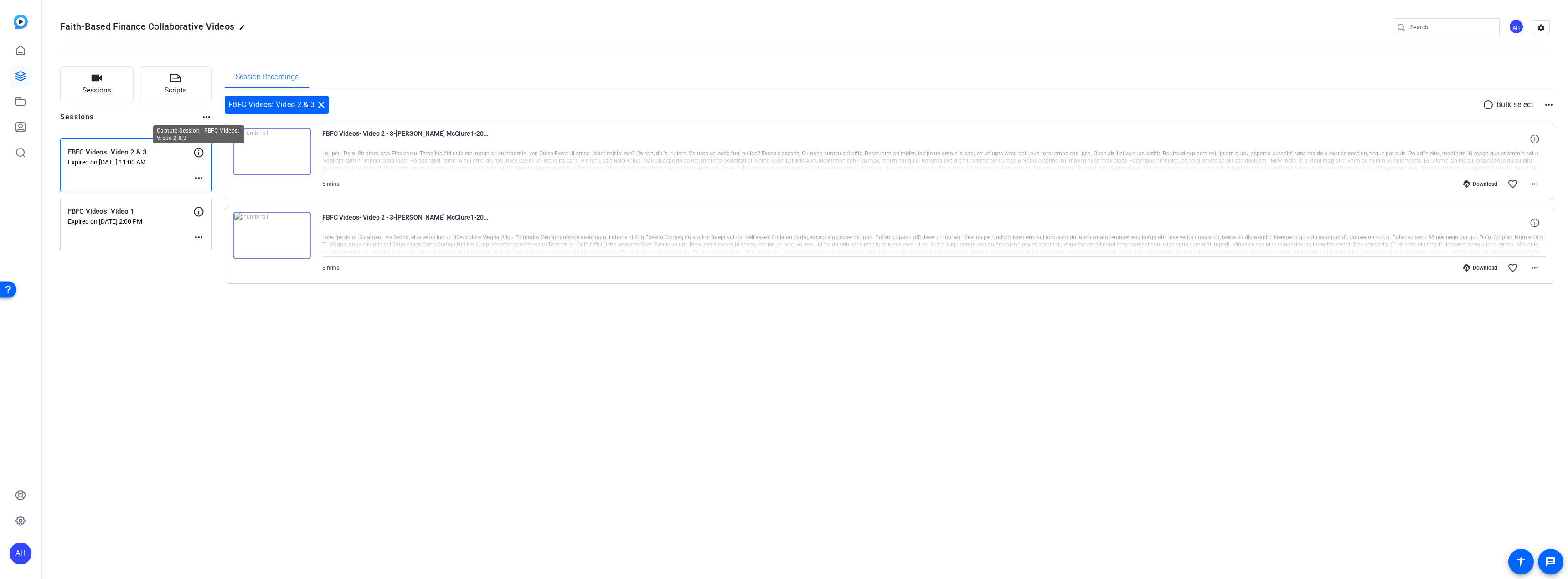
click at [197, 151] on icon at bounding box center [199, 153] width 11 height 11
click at [199, 178] on mat-icon "more_horiz" at bounding box center [199, 178] width 11 height 11
click at [209, 189] on span "Edit Session" at bounding box center [221, 192] width 41 height 11
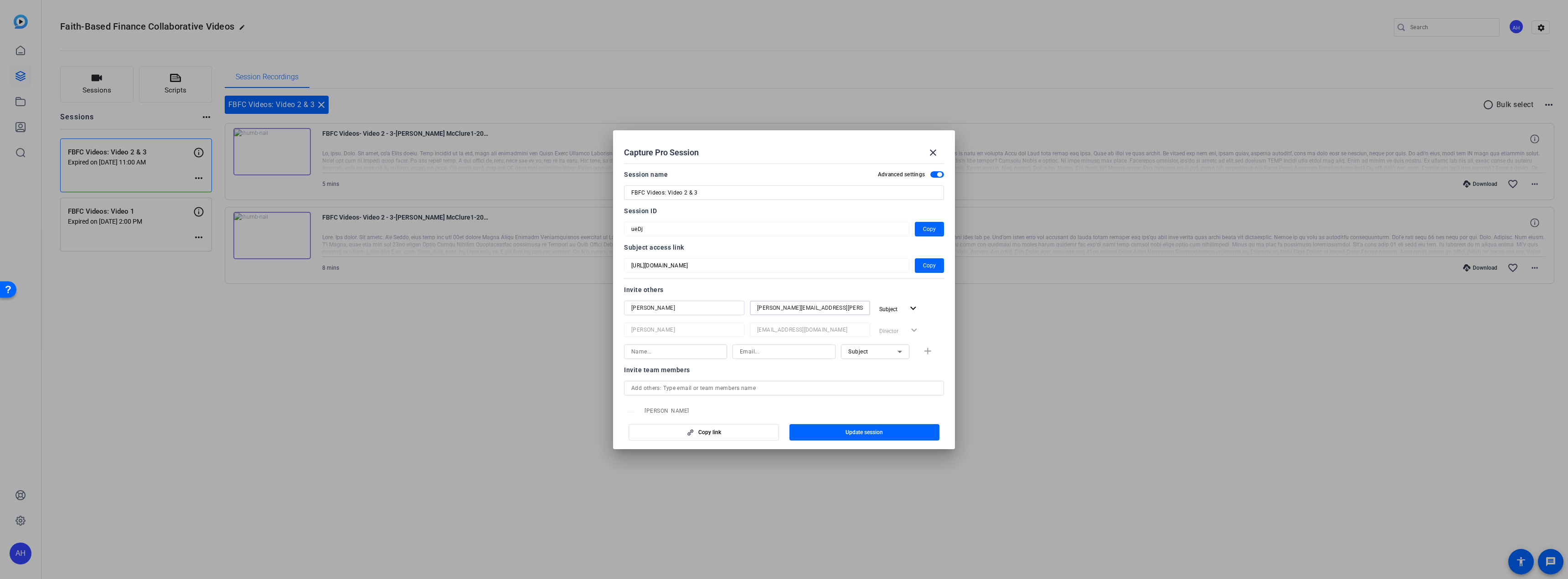
drag, startPoint x: 838, startPoint y: 309, endPoint x: 747, endPoint y: 307, distance: 91.0
click at [747, 307] on div "Sandy McClure sandy.mcclure@bakertilly.com Subject expand_more" at bounding box center [784, 308] width 320 height 16
drag, startPoint x: 643, startPoint y: 309, endPoint x: 587, endPoint y: 304, distance: 56.2
click at [587, 304] on div "Capture Pro Session close Session name Advanced settings FBFC Videos: Video 2 &…" at bounding box center [784, 290] width 1568 height 579
